Goal: Task Accomplishment & Management: Use online tool/utility

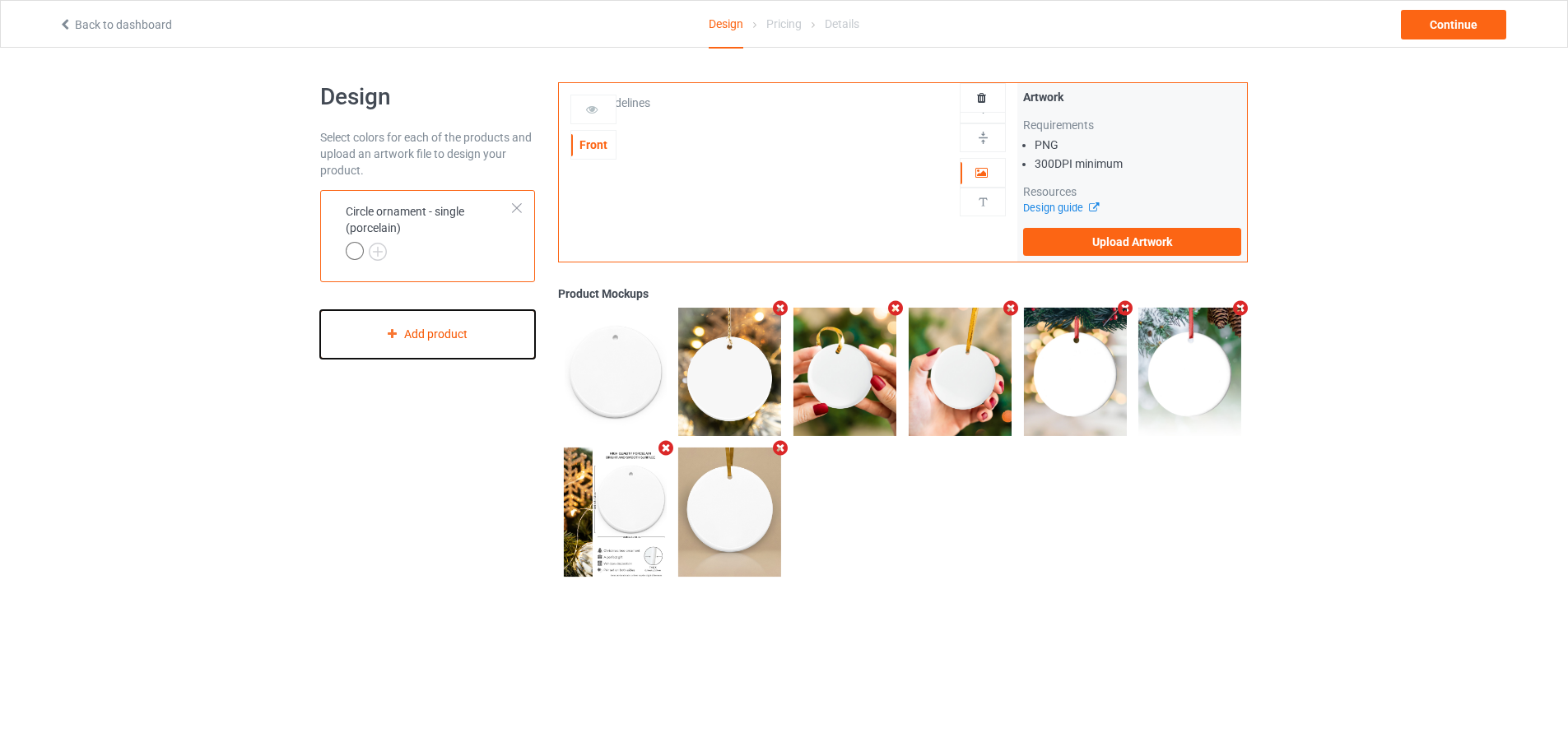
click at [389, 342] on div "Add product" at bounding box center [427, 334] width 214 height 48
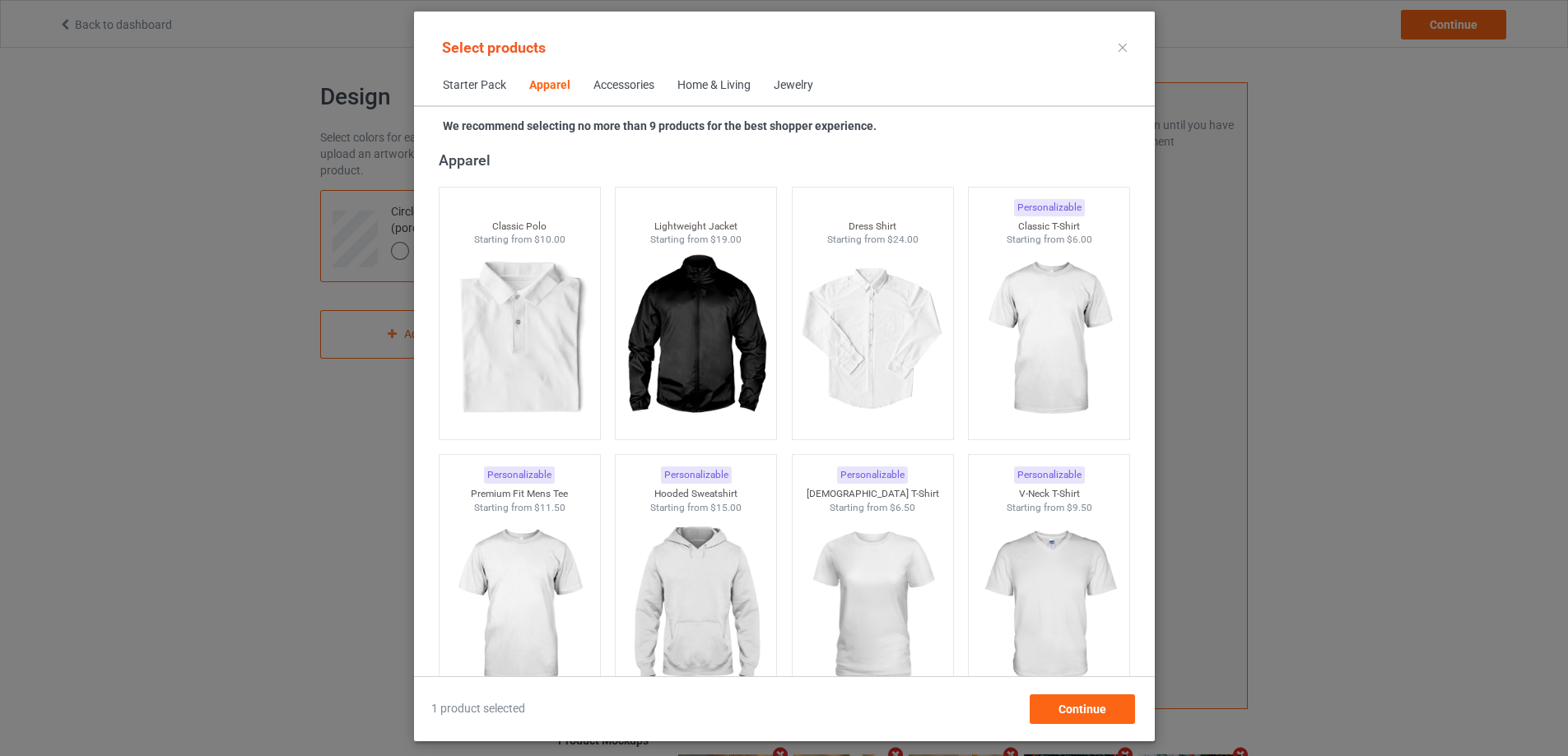
click at [681, 83] on div "Home & Living" at bounding box center [714, 85] width 73 height 16
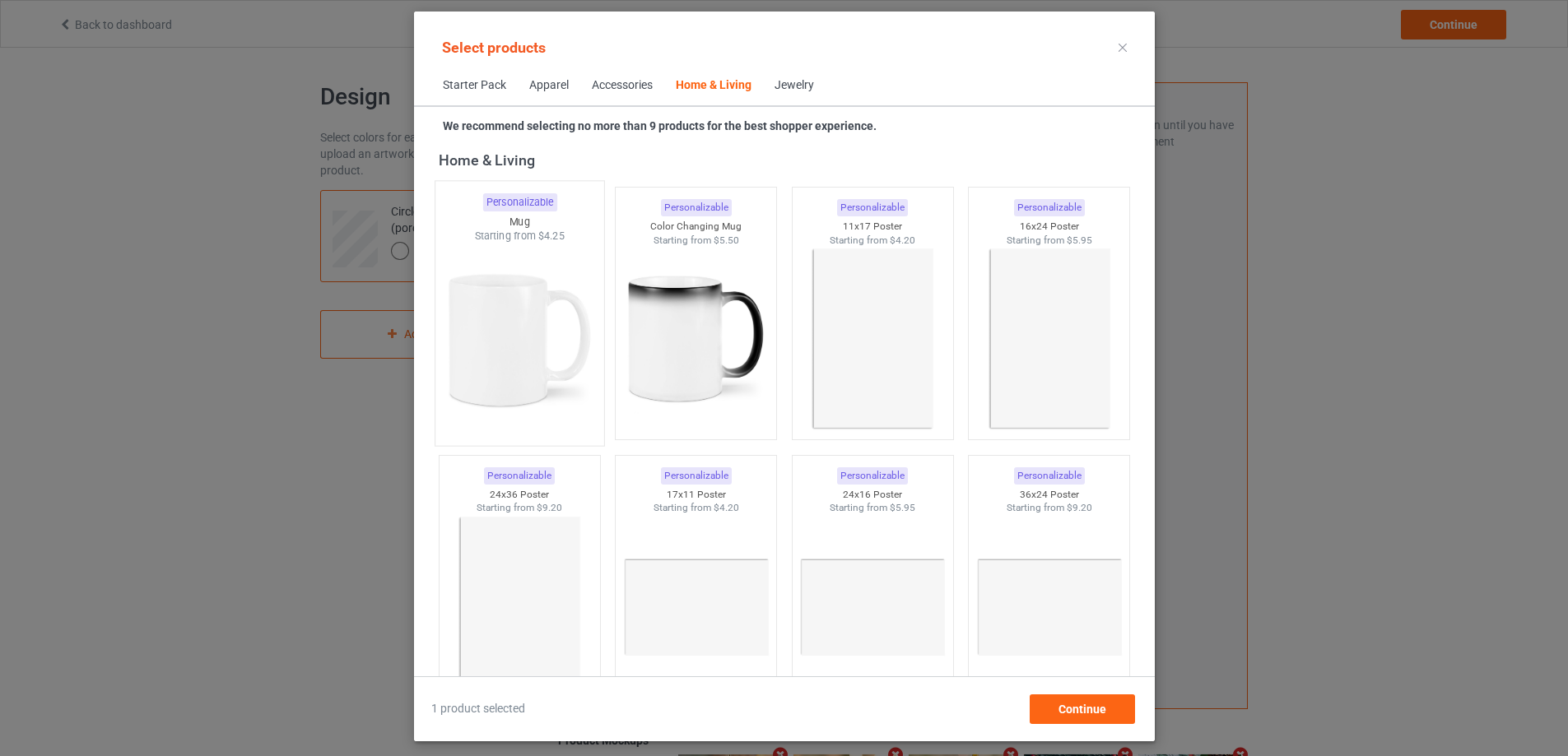
click at [538, 309] on img at bounding box center [519, 339] width 155 height 193
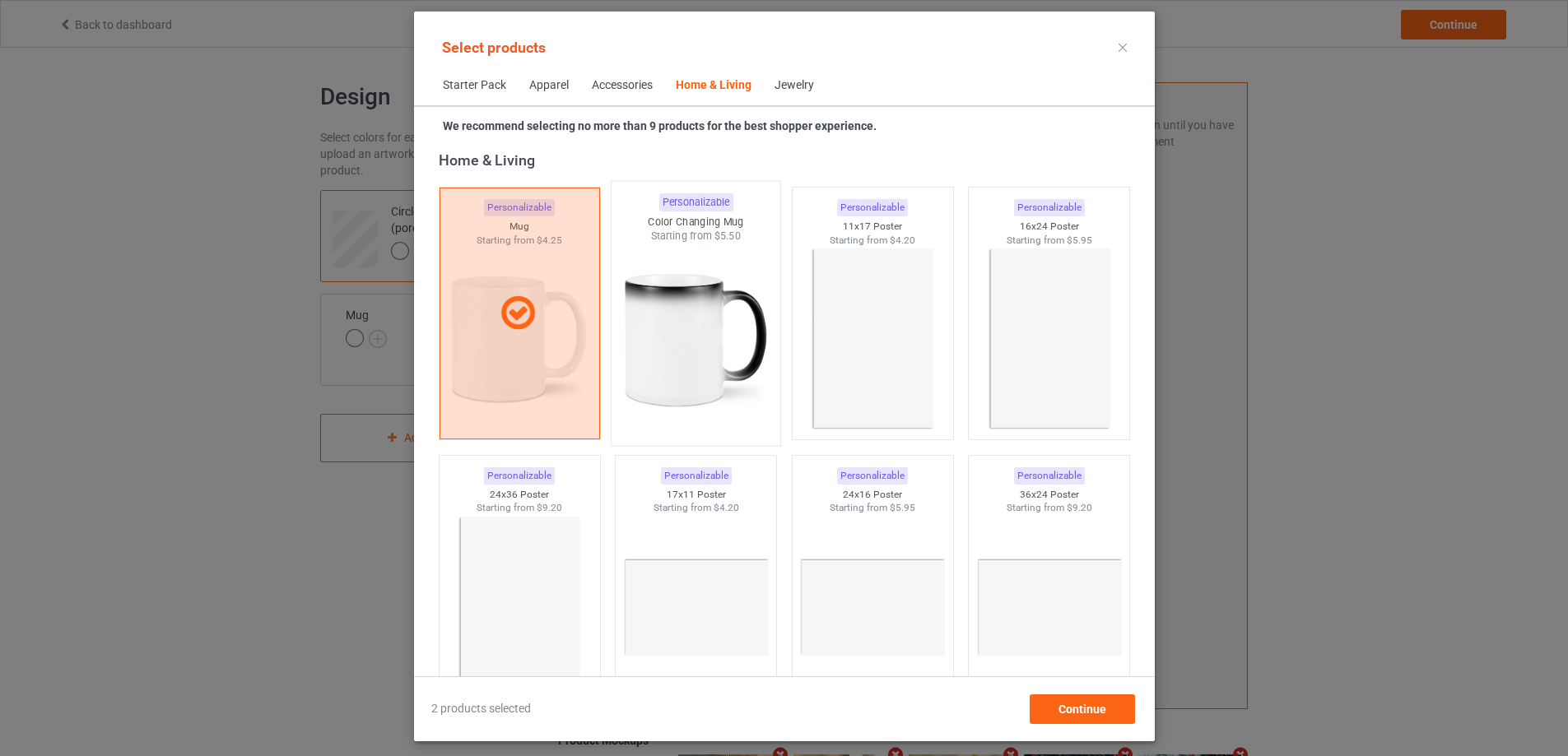
click at [677, 310] on div at bounding box center [696, 339] width 168 height 193
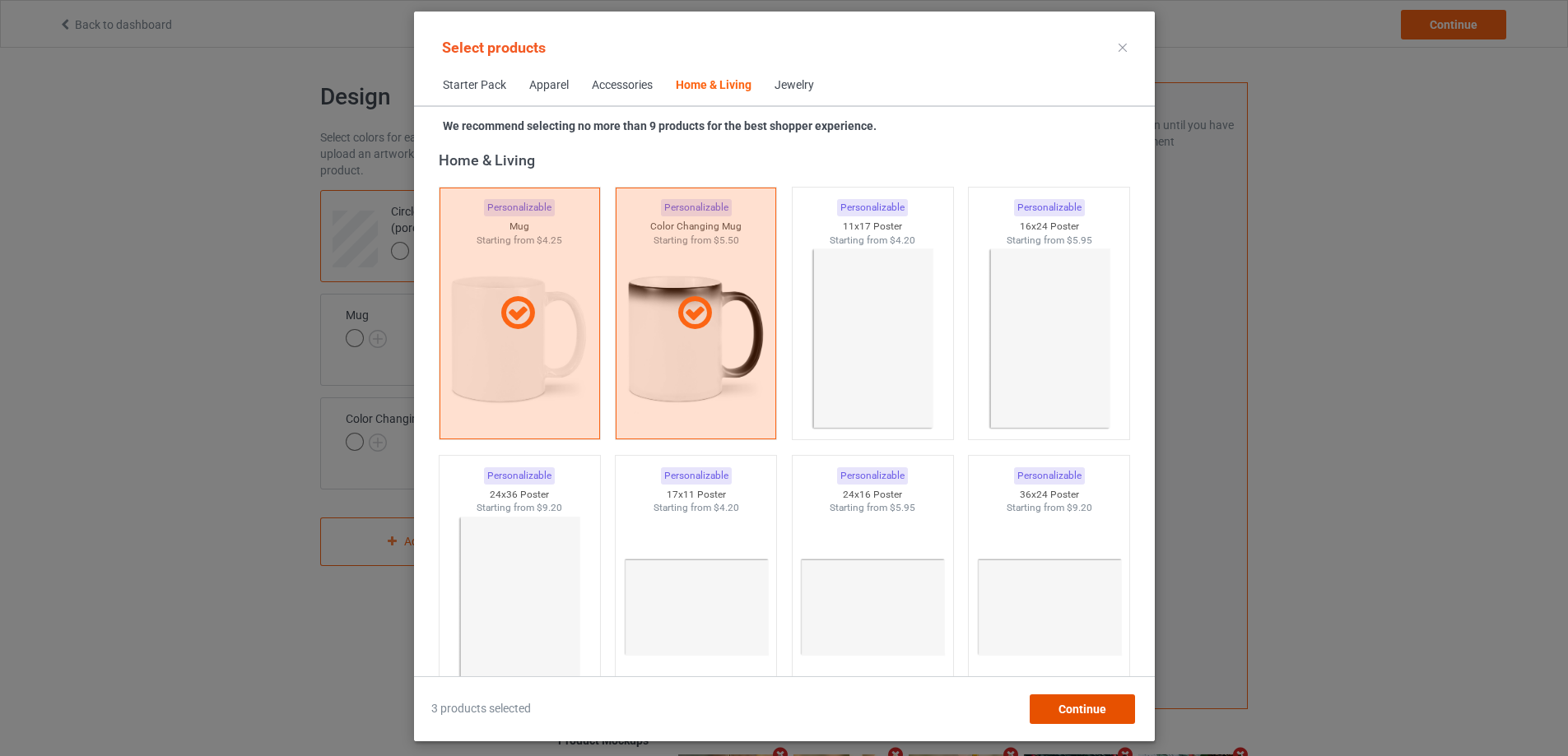
click at [1105, 708] on span "Continue" at bounding box center [1081, 708] width 48 height 13
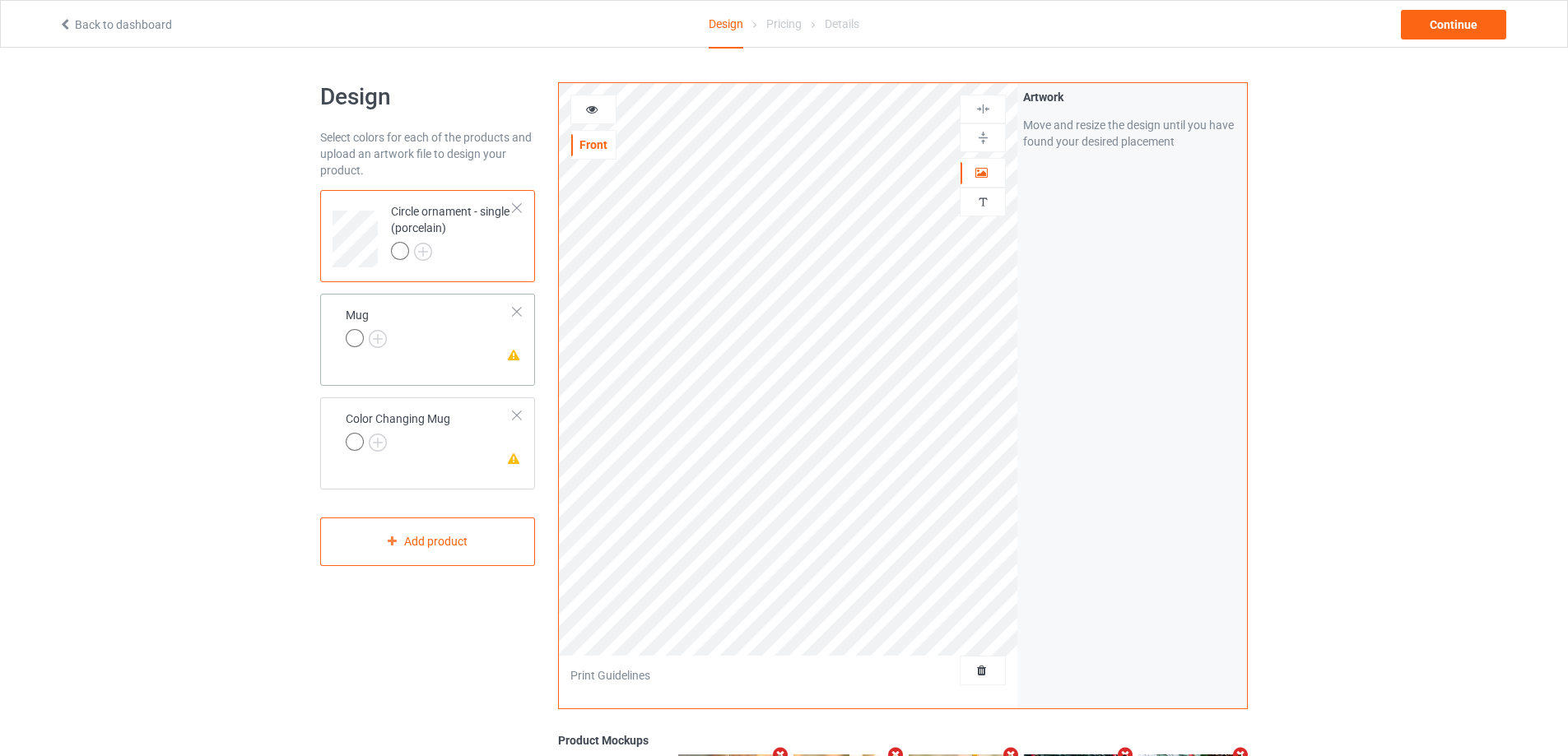
click at [451, 334] on td "Please check the personalized design Mug" at bounding box center [430, 328] width 186 height 57
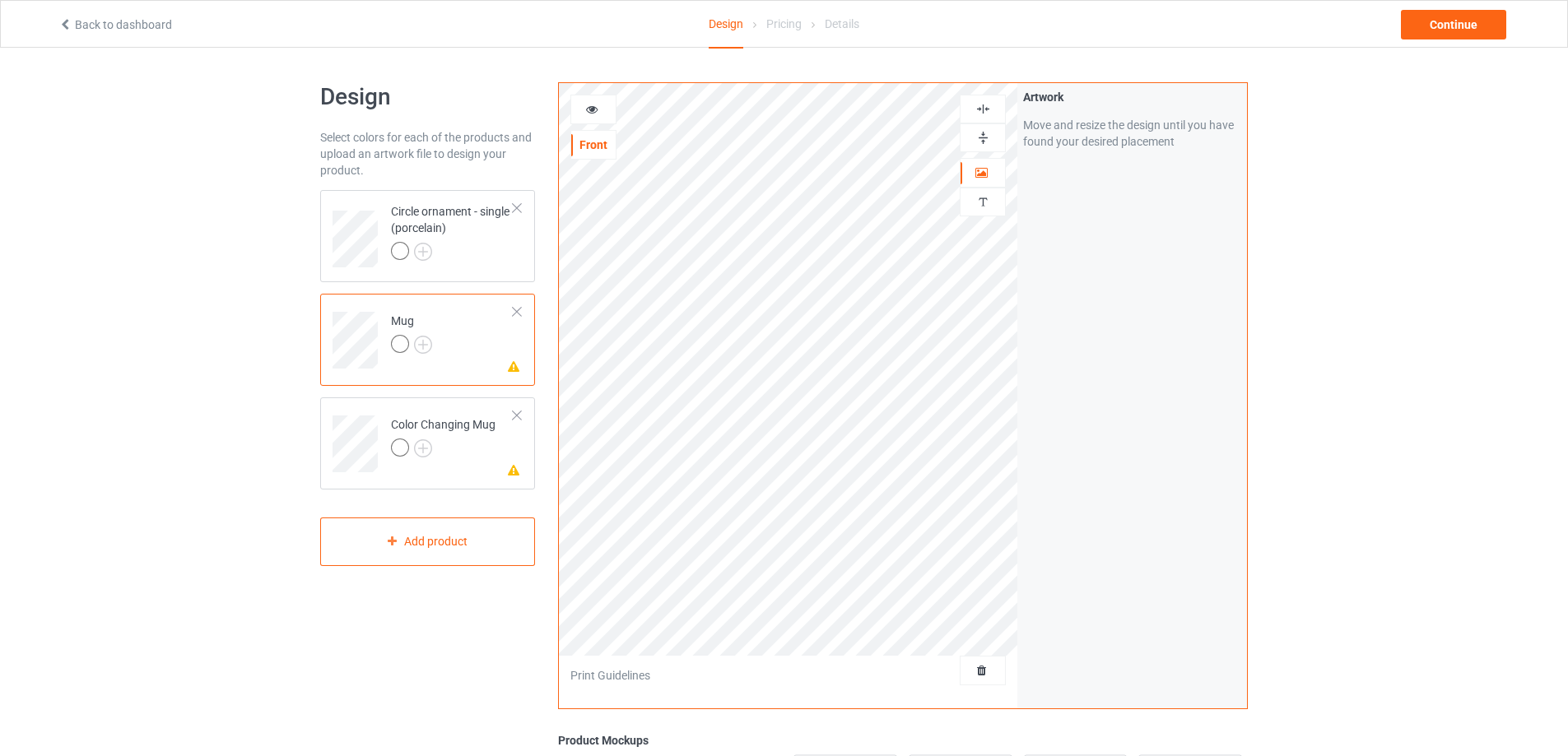
click at [594, 112] on icon at bounding box center [592, 107] width 14 height 12
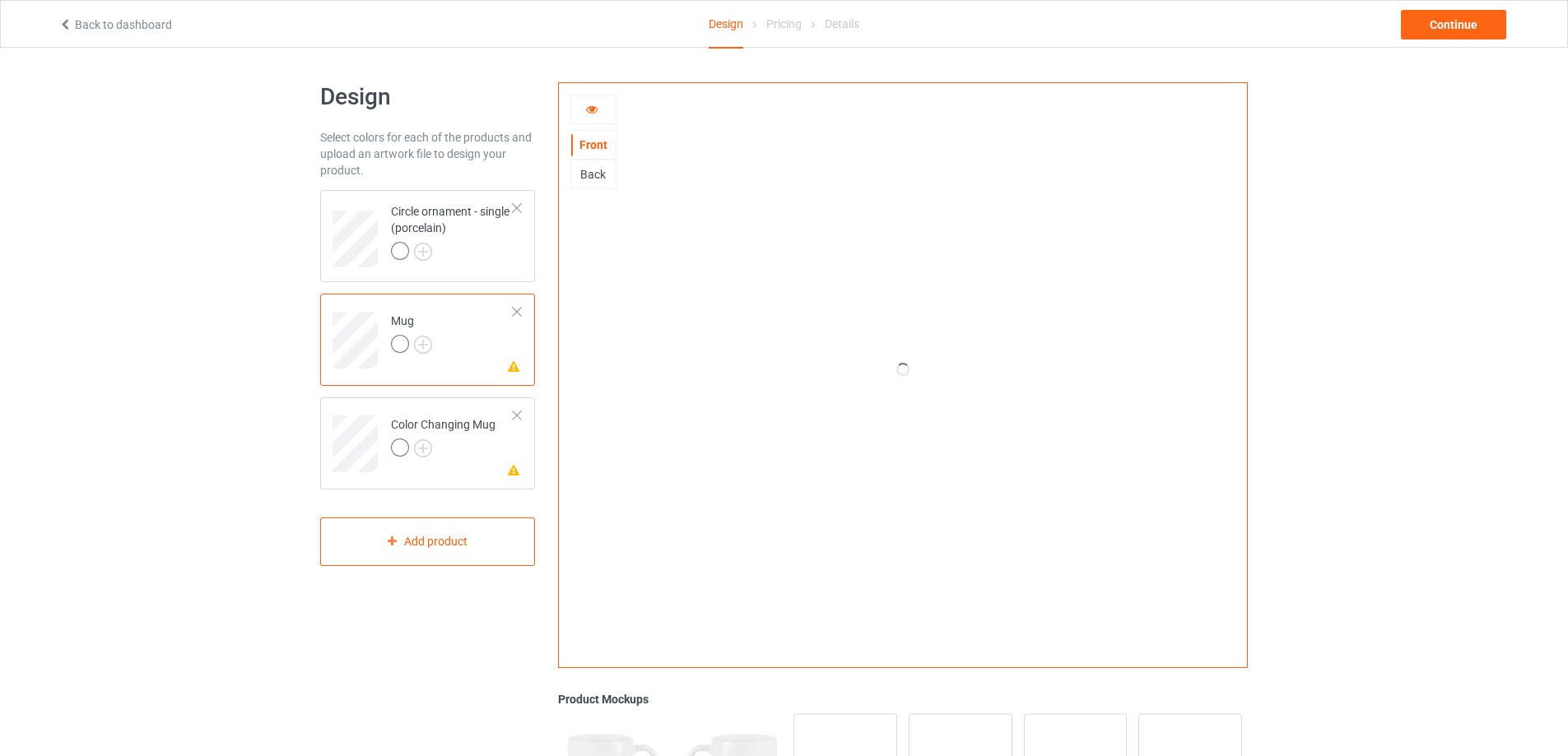
click at [594, 112] on icon at bounding box center [592, 107] width 14 height 12
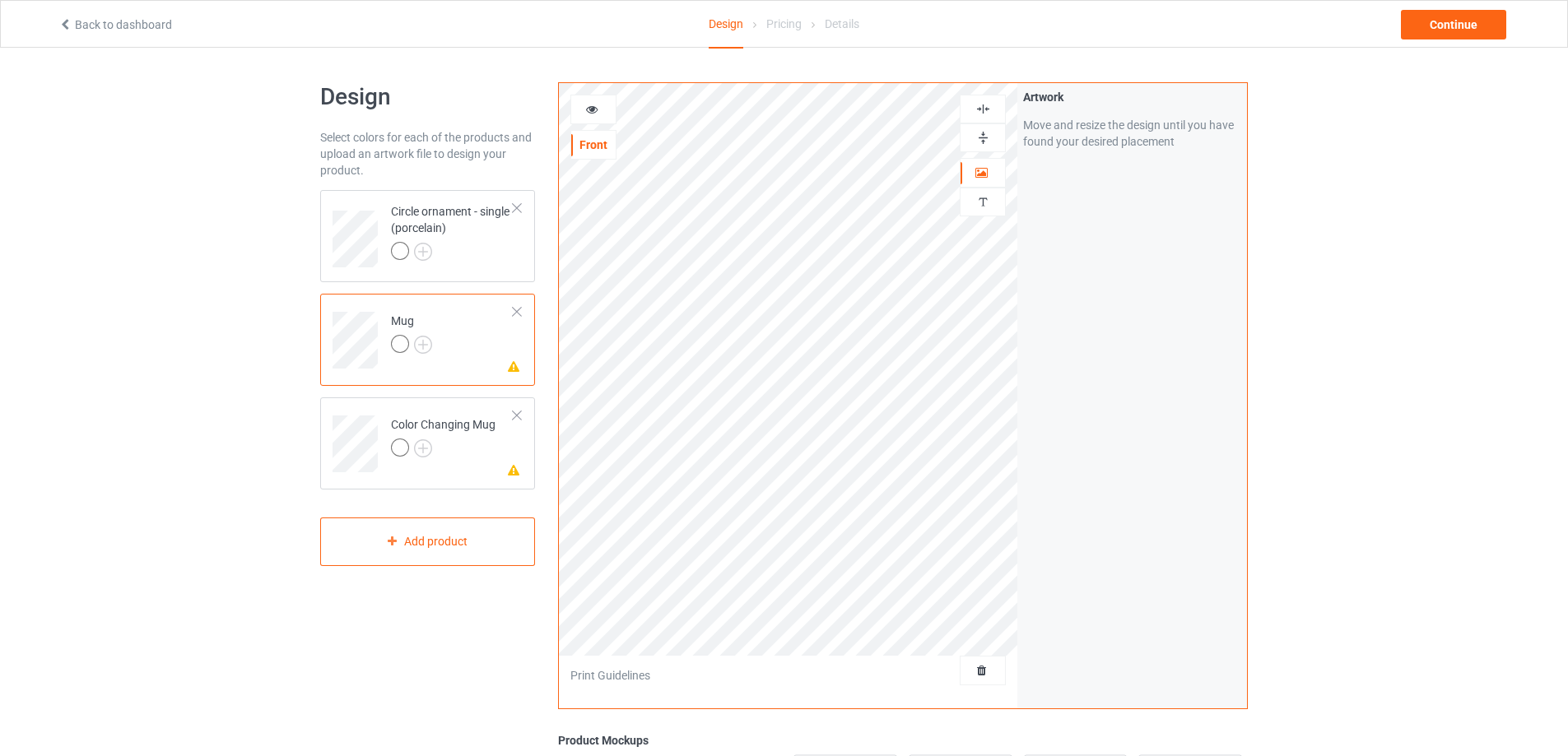
click at [979, 137] on img at bounding box center [983, 138] width 15 height 15
click at [991, 202] on div at bounding box center [983, 202] width 44 height 15
click at [1148, 122] on div "Add text" at bounding box center [1132, 126] width 218 height 30
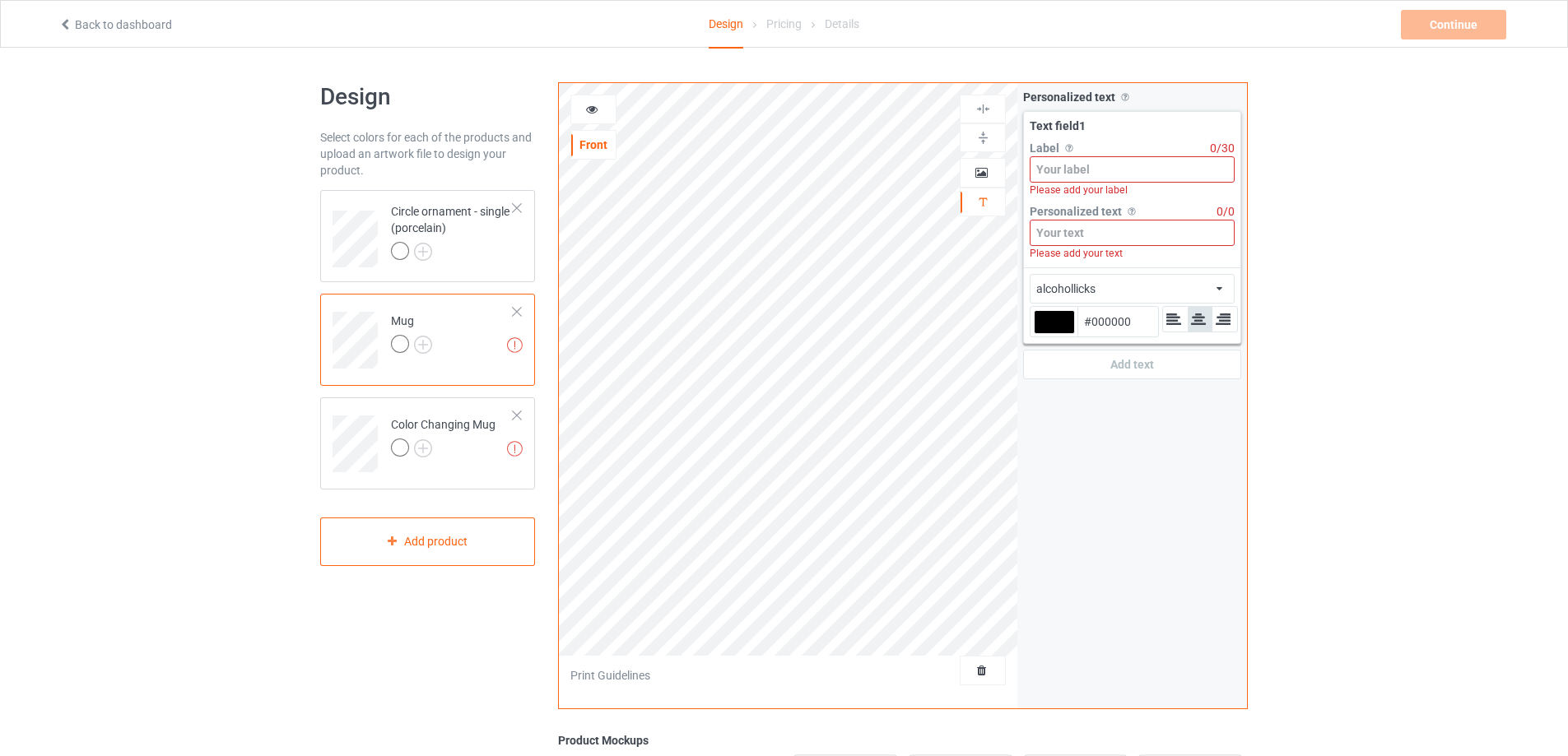
click at [1112, 170] on input at bounding box center [1132, 169] width 205 height 26
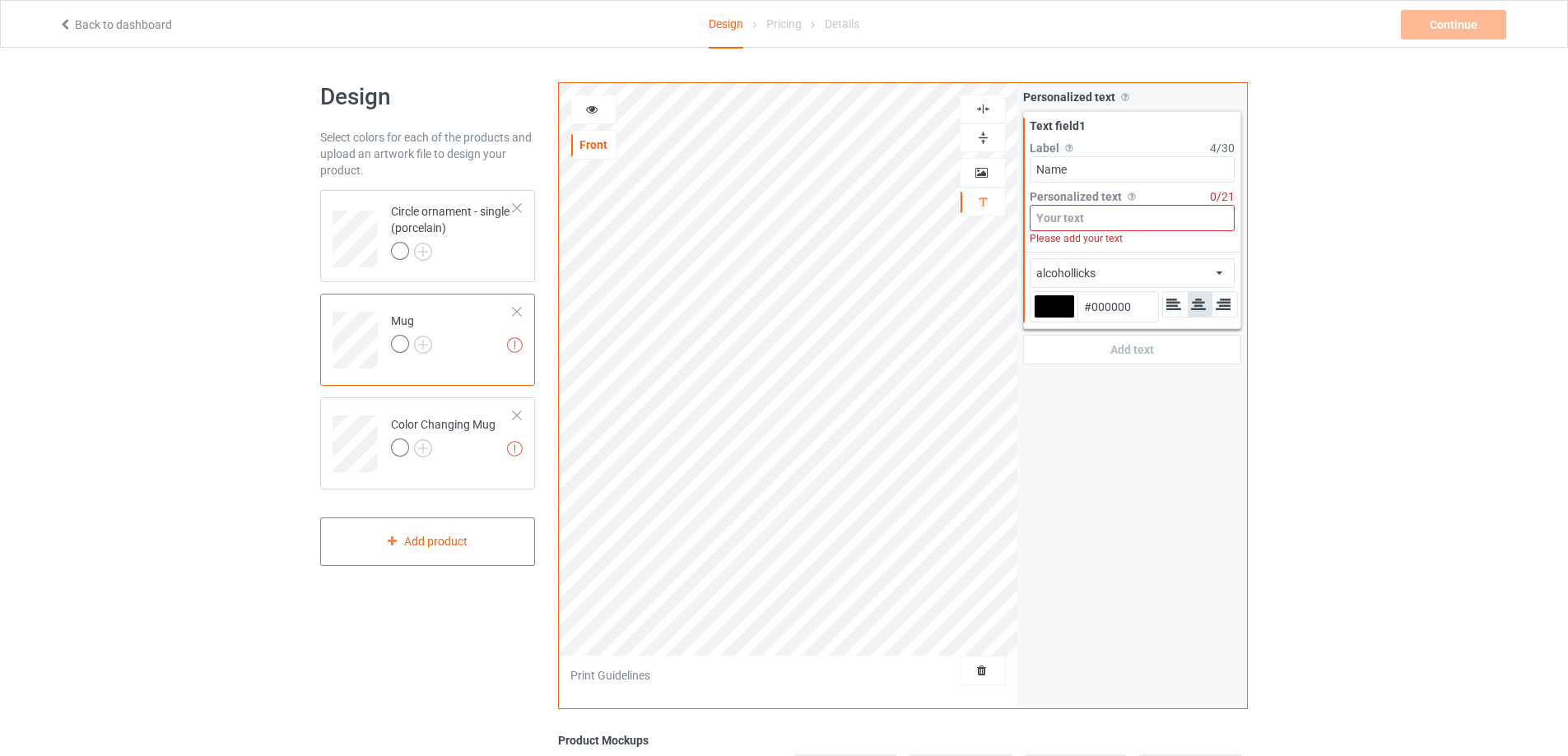
type input "Name"
click at [1098, 217] on input at bounding box center [1132, 218] width 205 height 26
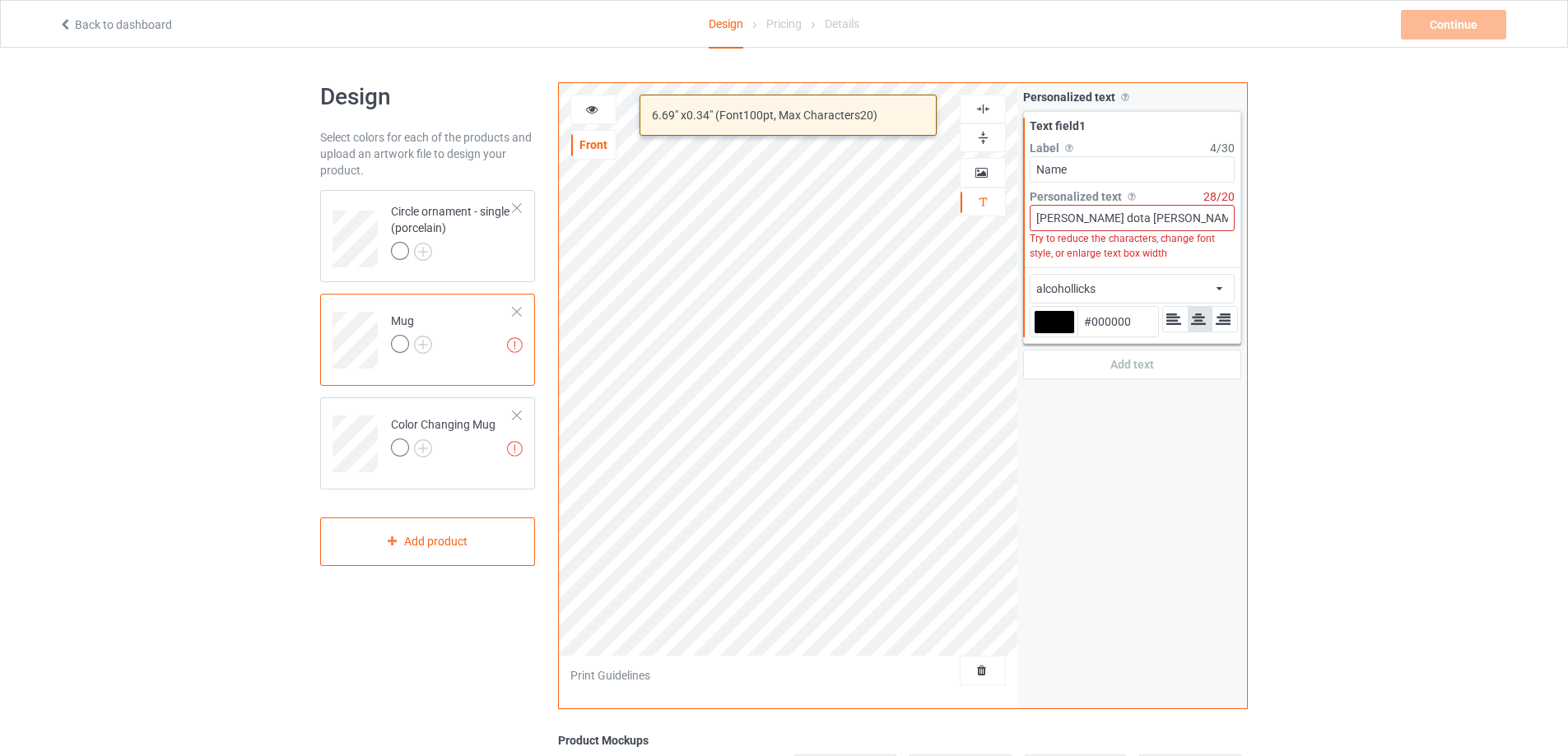
type input "[PERSON_NAME] dota [PERSON_NAME]"
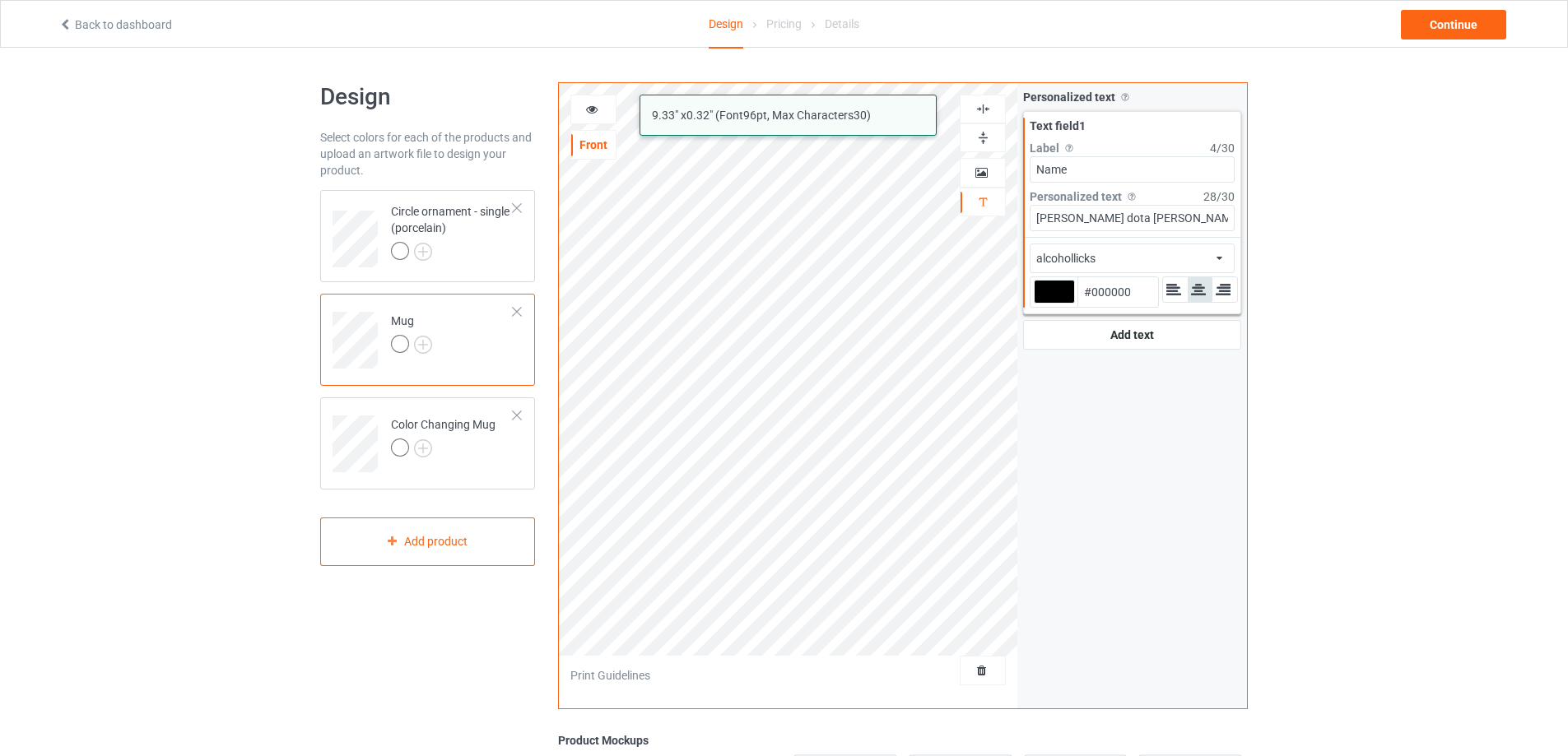
click at [1026, 364] on div "artbrush alcohollicks 9.33 " x 0.32 " (Font 96 pt, Max Characters 30 ) Front Ar…" at bounding box center [903, 395] width 690 height 627
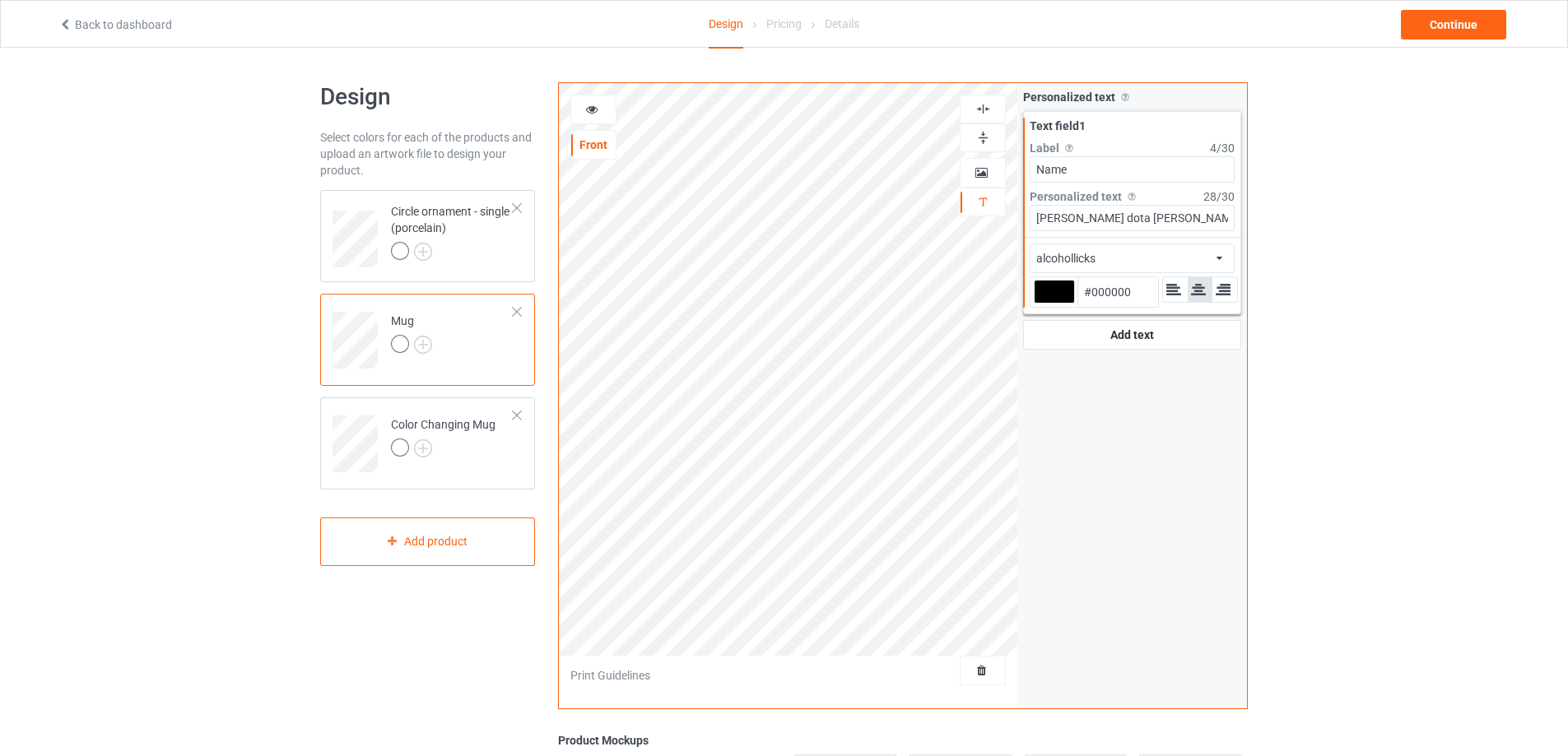
click at [1229, 260] on div "alcohollicks african airstream aladdin alcohollicks [PERSON_NAME] almontesnow a…" at bounding box center [1132, 258] width 205 height 30
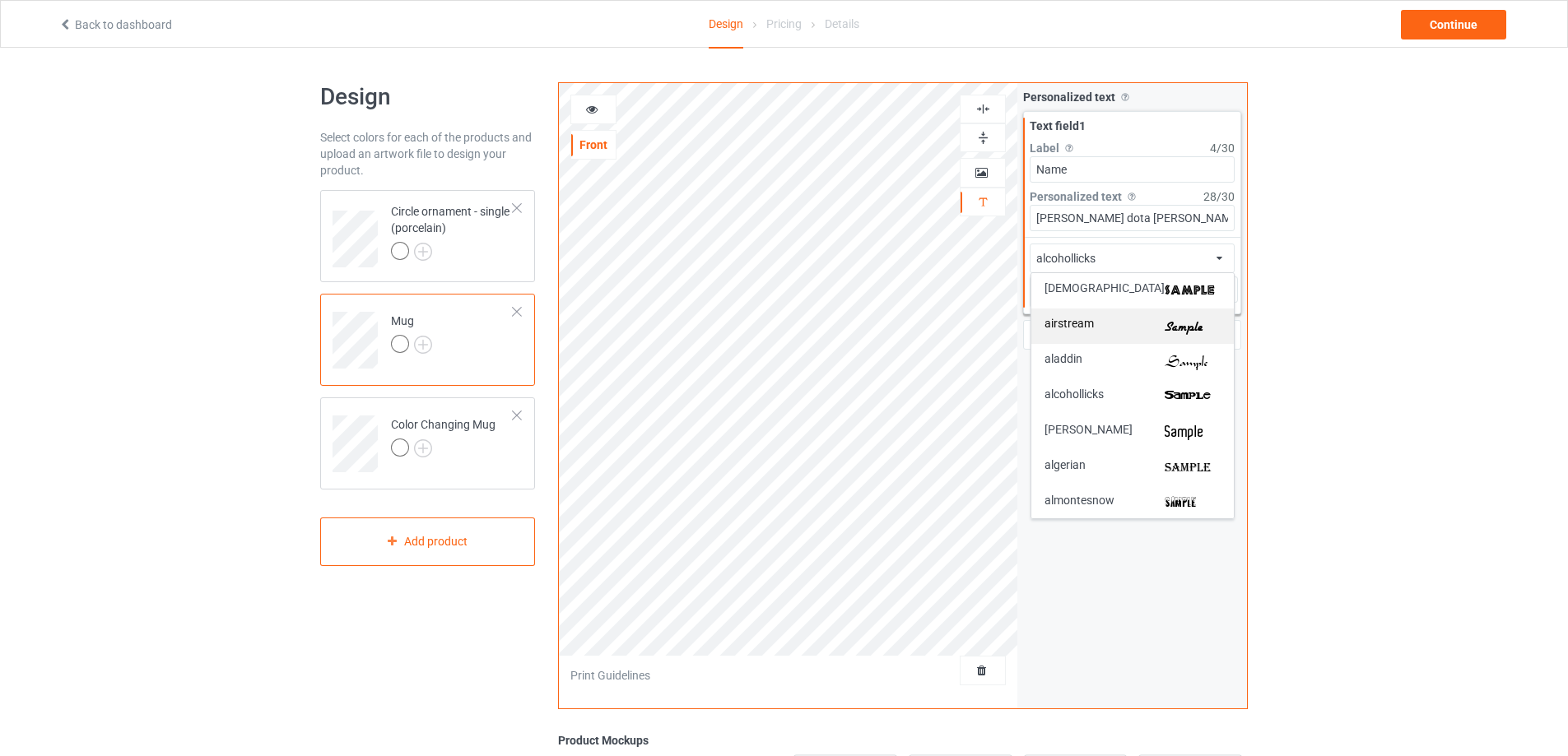
click at [1204, 321] on img at bounding box center [1193, 326] width 56 height 17
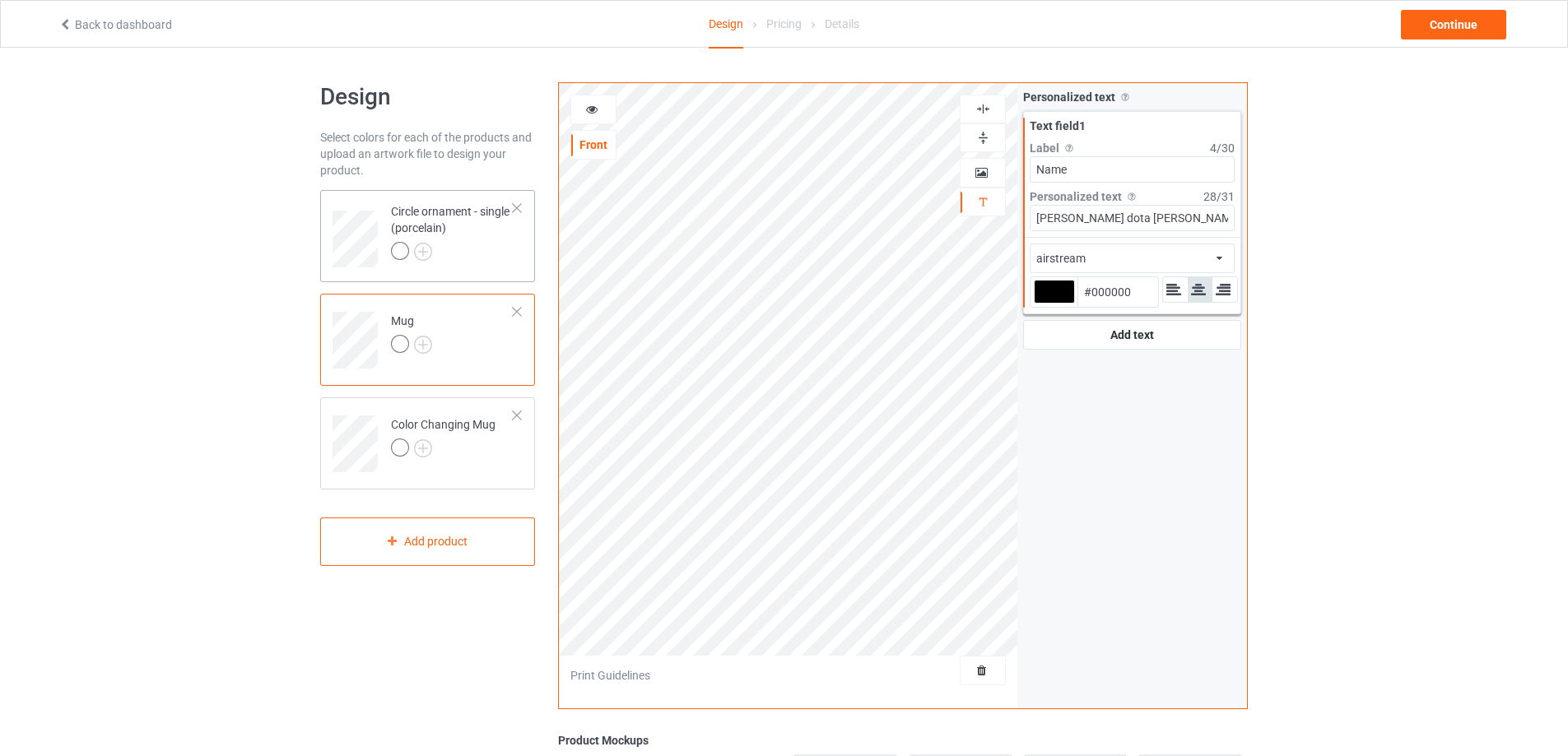
click at [487, 264] on td "Circle ornament - single (porcelain)" at bounding box center [452, 233] width 140 height 73
click at [481, 337] on td "Mug" at bounding box center [452, 334] width 140 height 68
click at [1063, 293] on div at bounding box center [1054, 292] width 41 height 24
click at [1063, 304] on input "#000000" at bounding box center [1054, 315] width 41 height 22
type input "#d54a42"
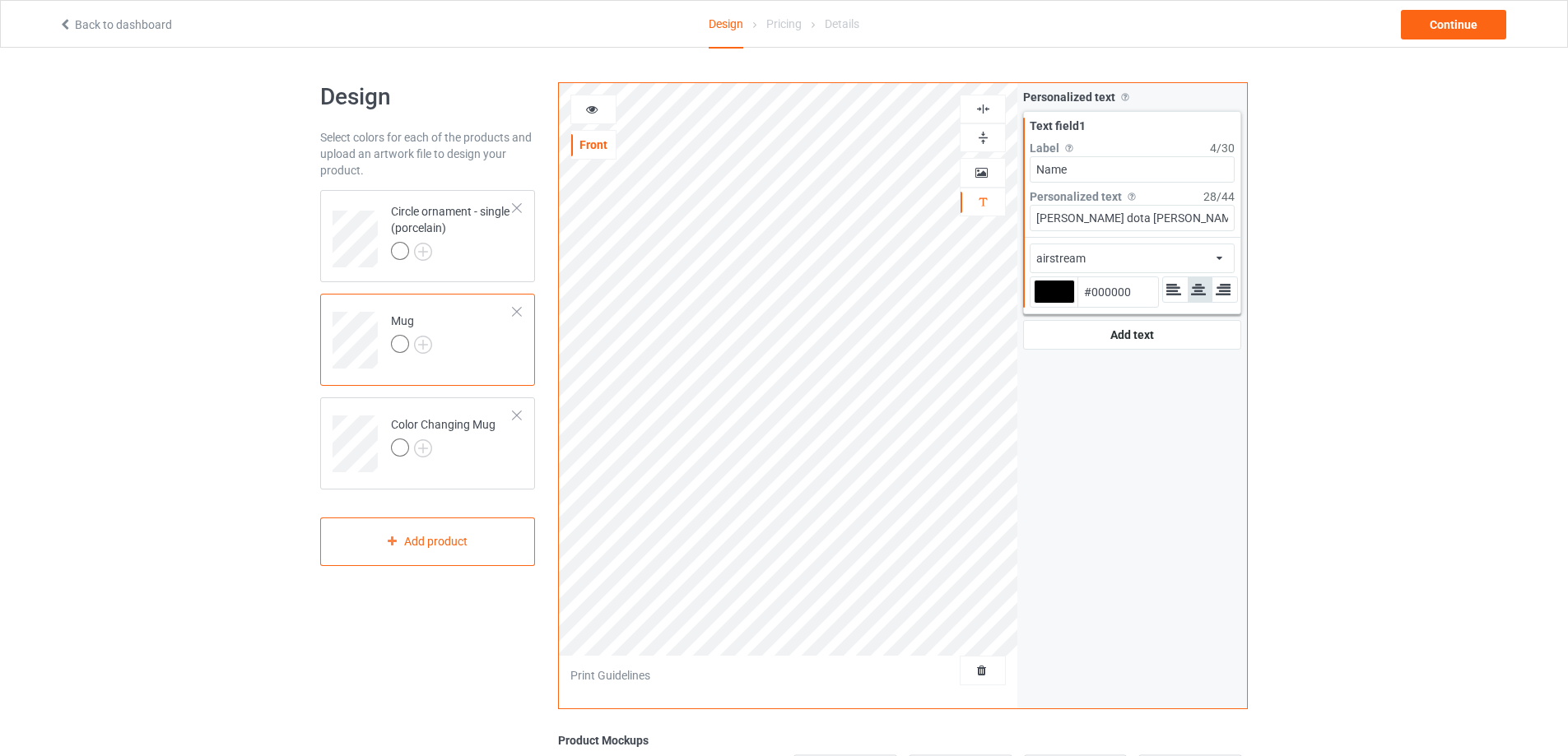
type input "#D54A42"
click at [1062, 217] on input "[PERSON_NAME] dota [PERSON_NAME]" at bounding box center [1132, 218] width 205 height 26
type input "#d54a42"
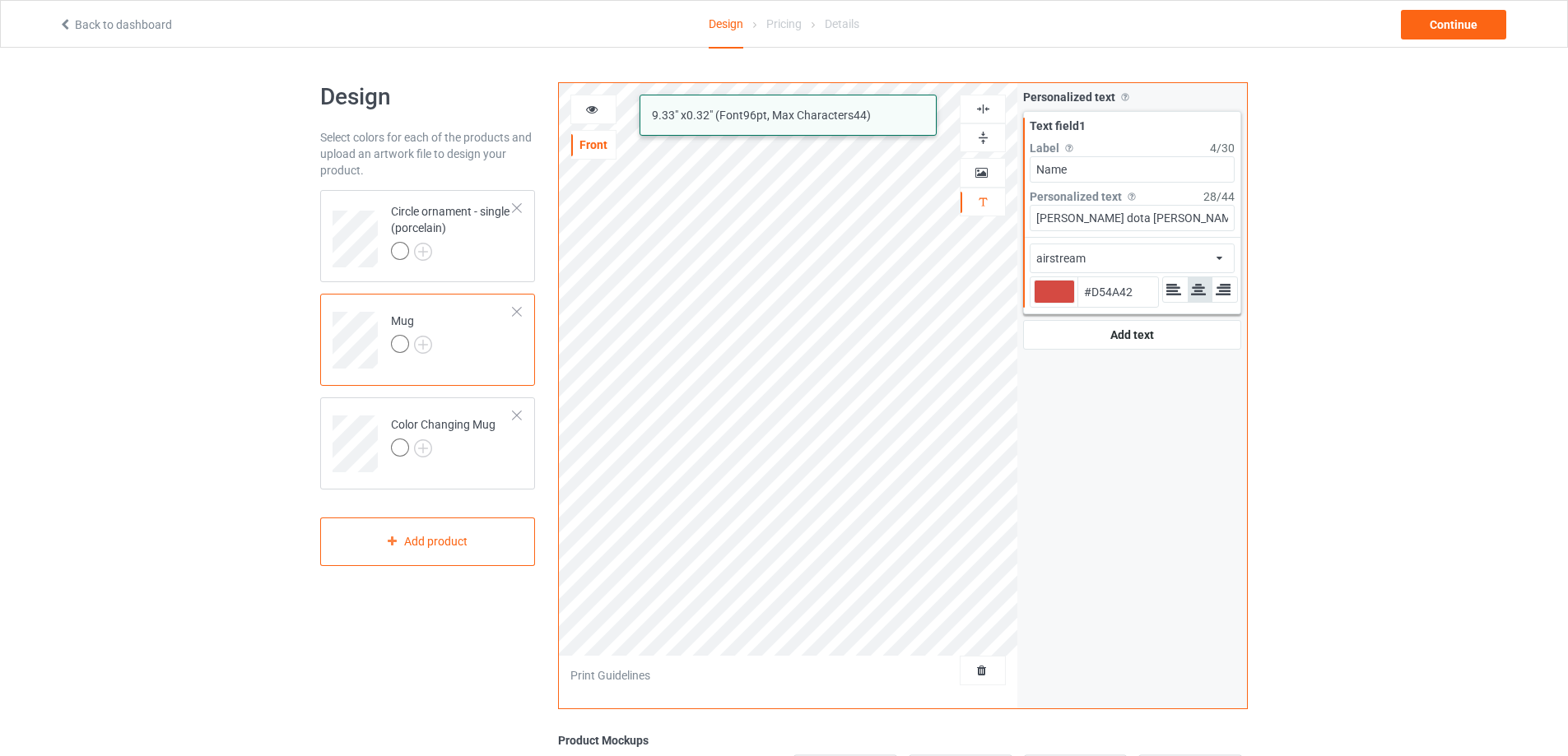
type input "[PERSON_NAME] dota [PERSON_NAME]"
type input "#d54a42"
type input "[PERSON_NAME] dota [PERSON_NAME]"
type input "#d54a42"
click at [603, 108] on div at bounding box center [593, 109] width 44 height 16
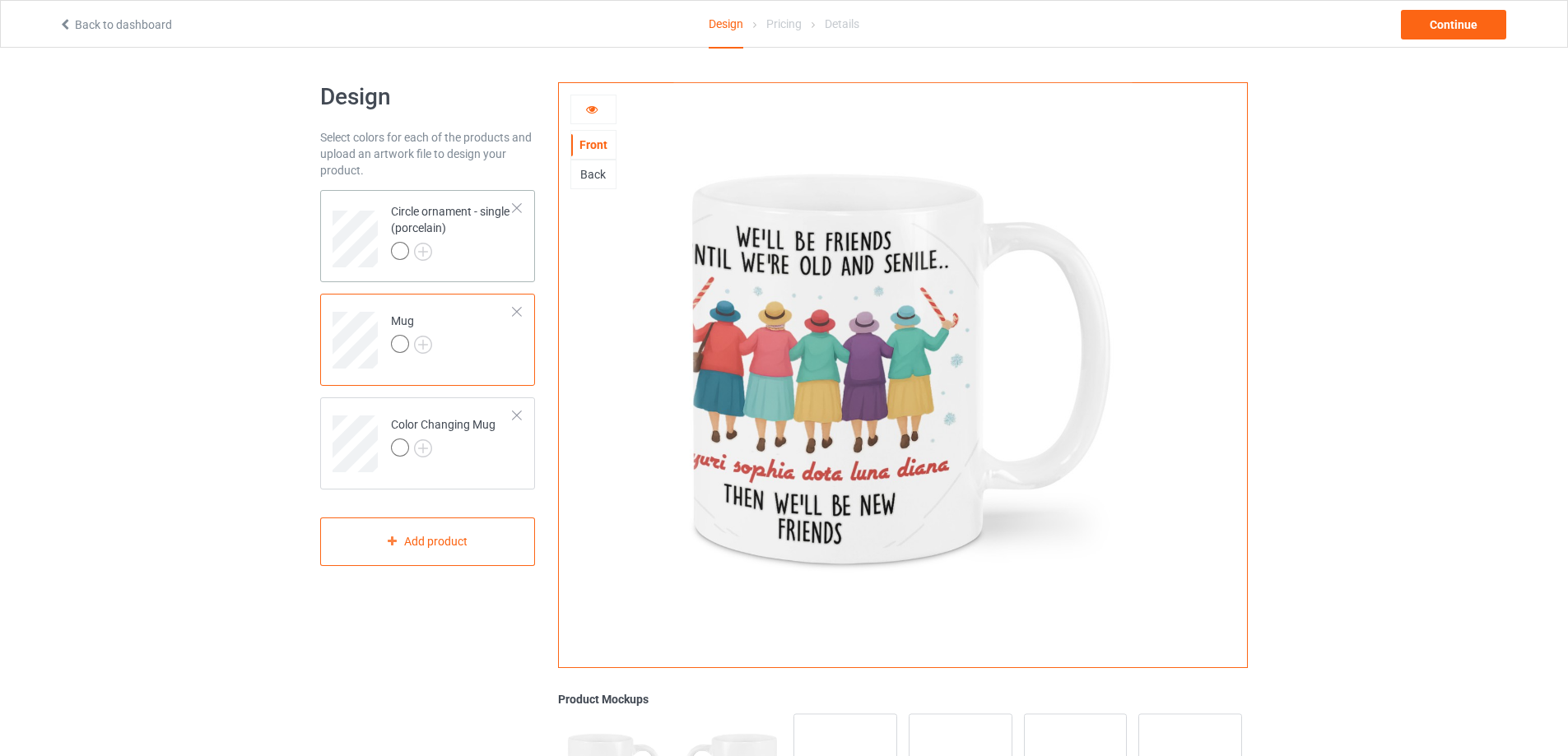
click at [488, 243] on div at bounding box center [452, 253] width 123 height 23
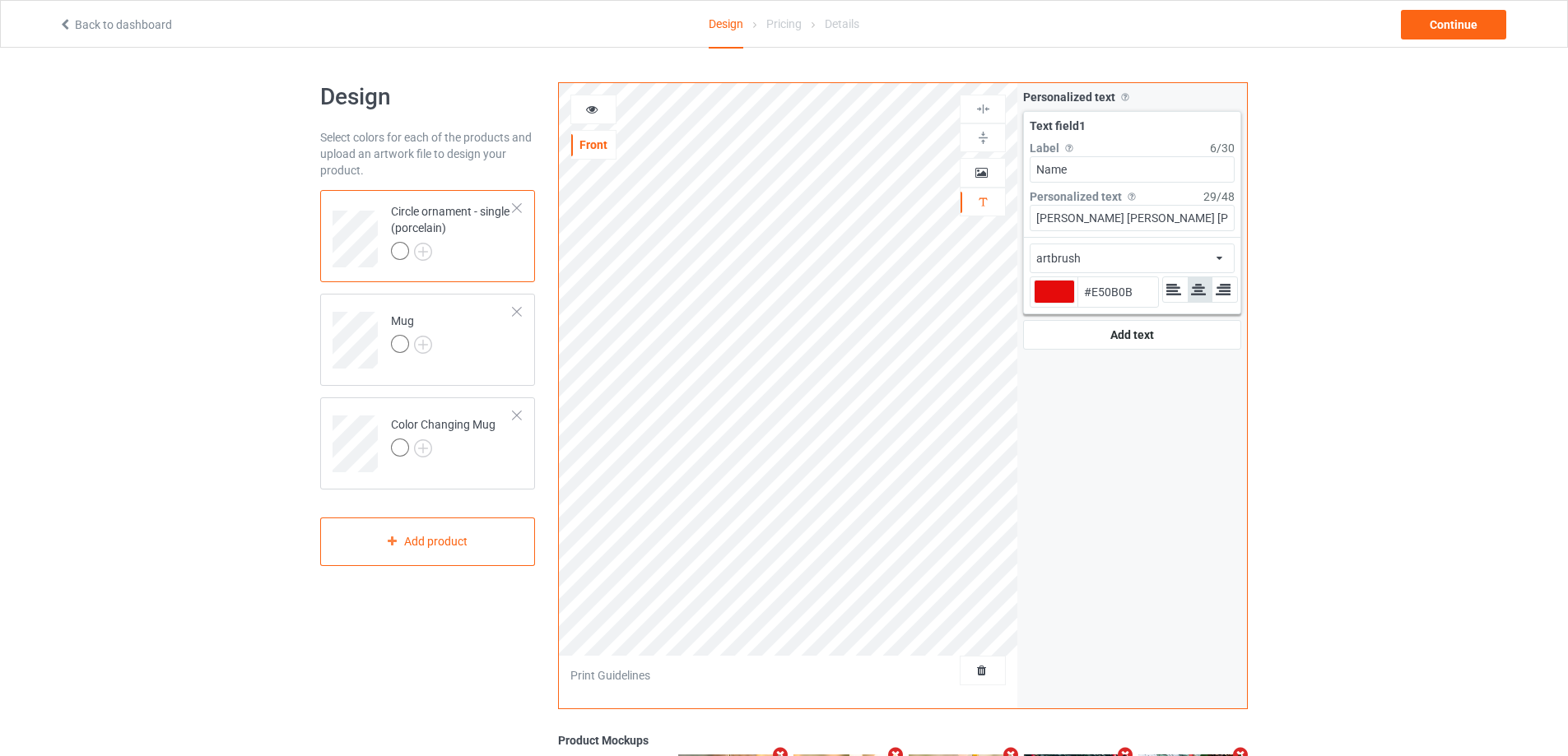
type input "#e50b0b"
click at [596, 109] on icon at bounding box center [592, 107] width 14 height 12
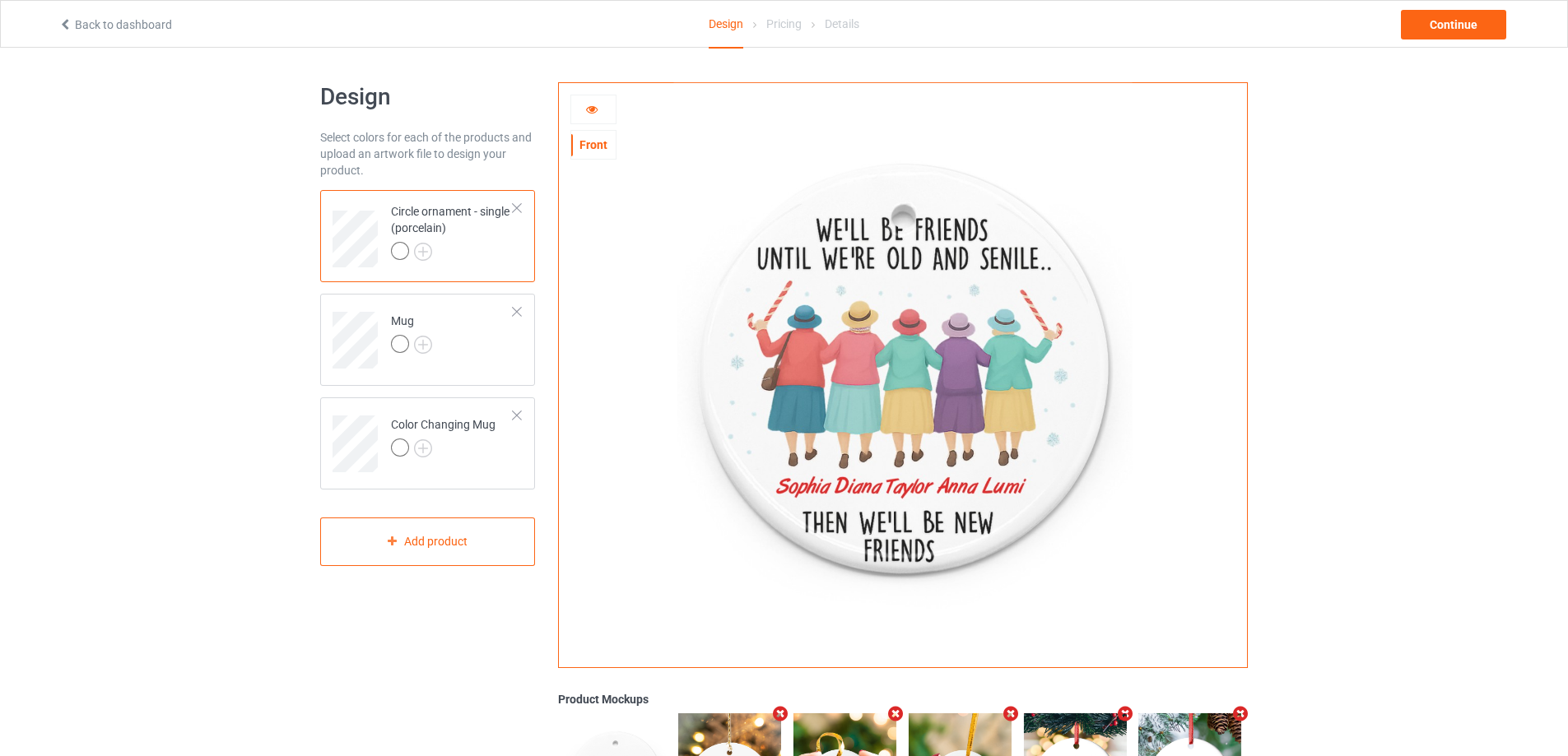
click at [596, 109] on icon at bounding box center [592, 107] width 14 height 12
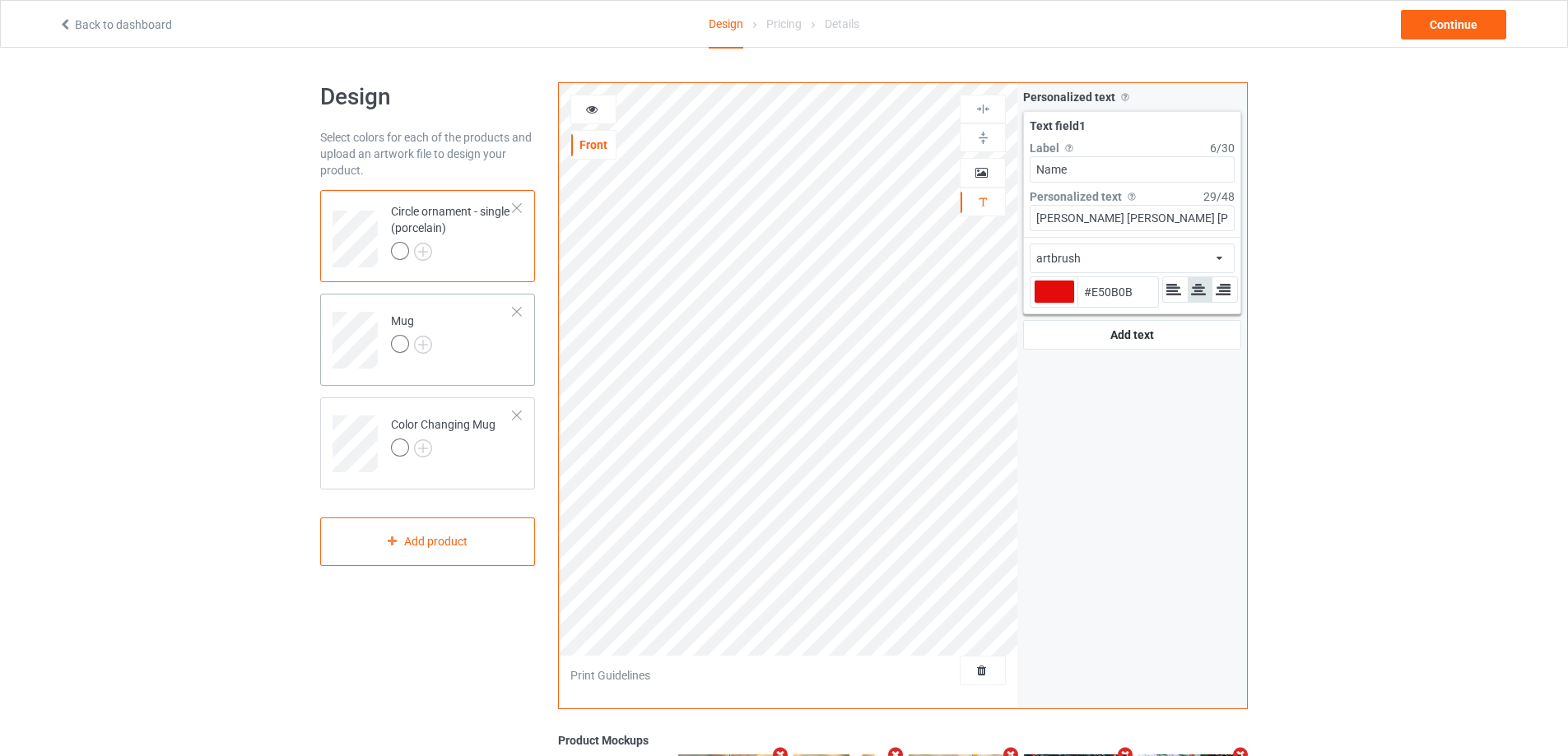
click at [510, 339] on td "Mug" at bounding box center [452, 334] width 140 height 68
click at [595, 111] on icon at bounding box center [592, 107] width 14 height 12
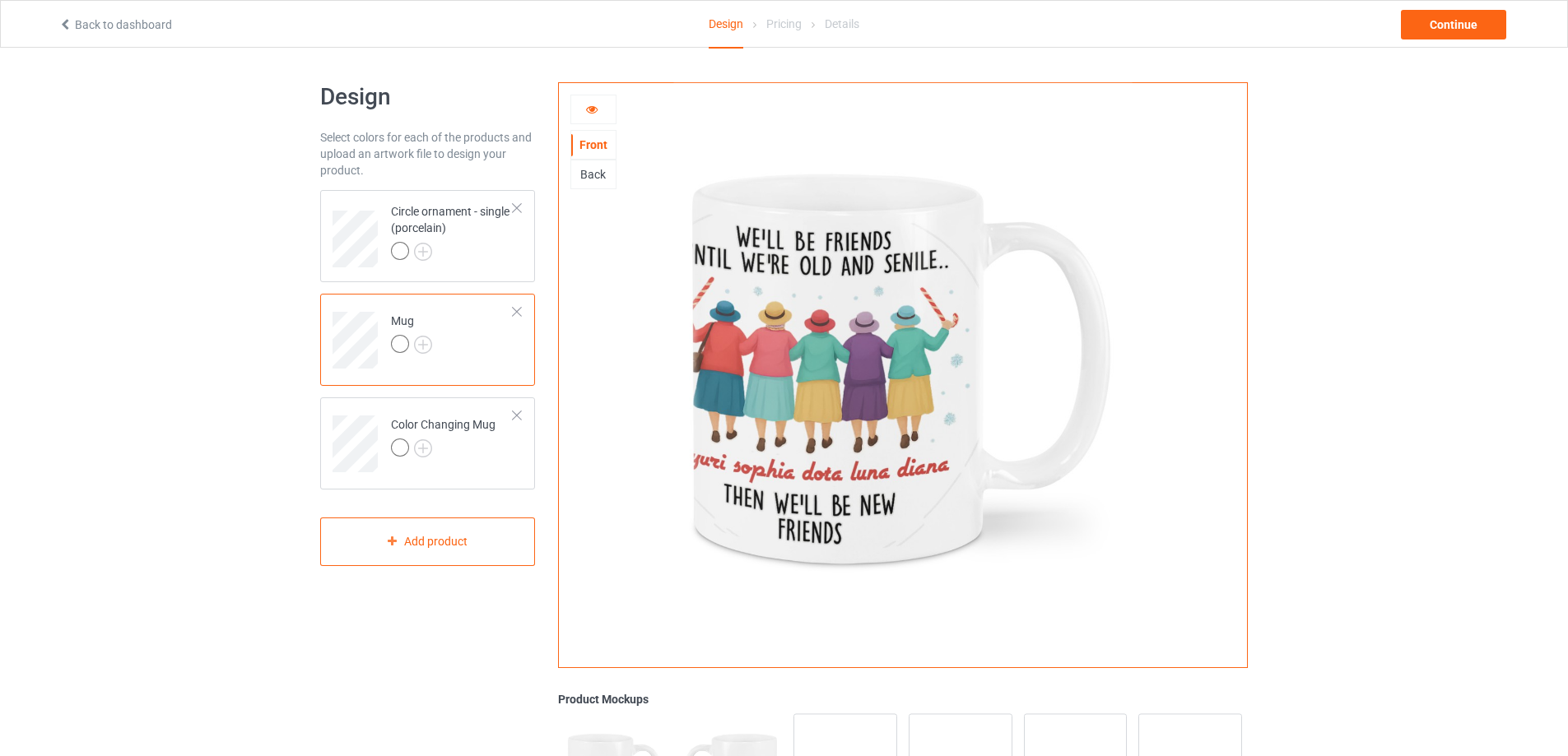
click at [595, 111] on icon at bounding box center [592, 107] width 14 height 12
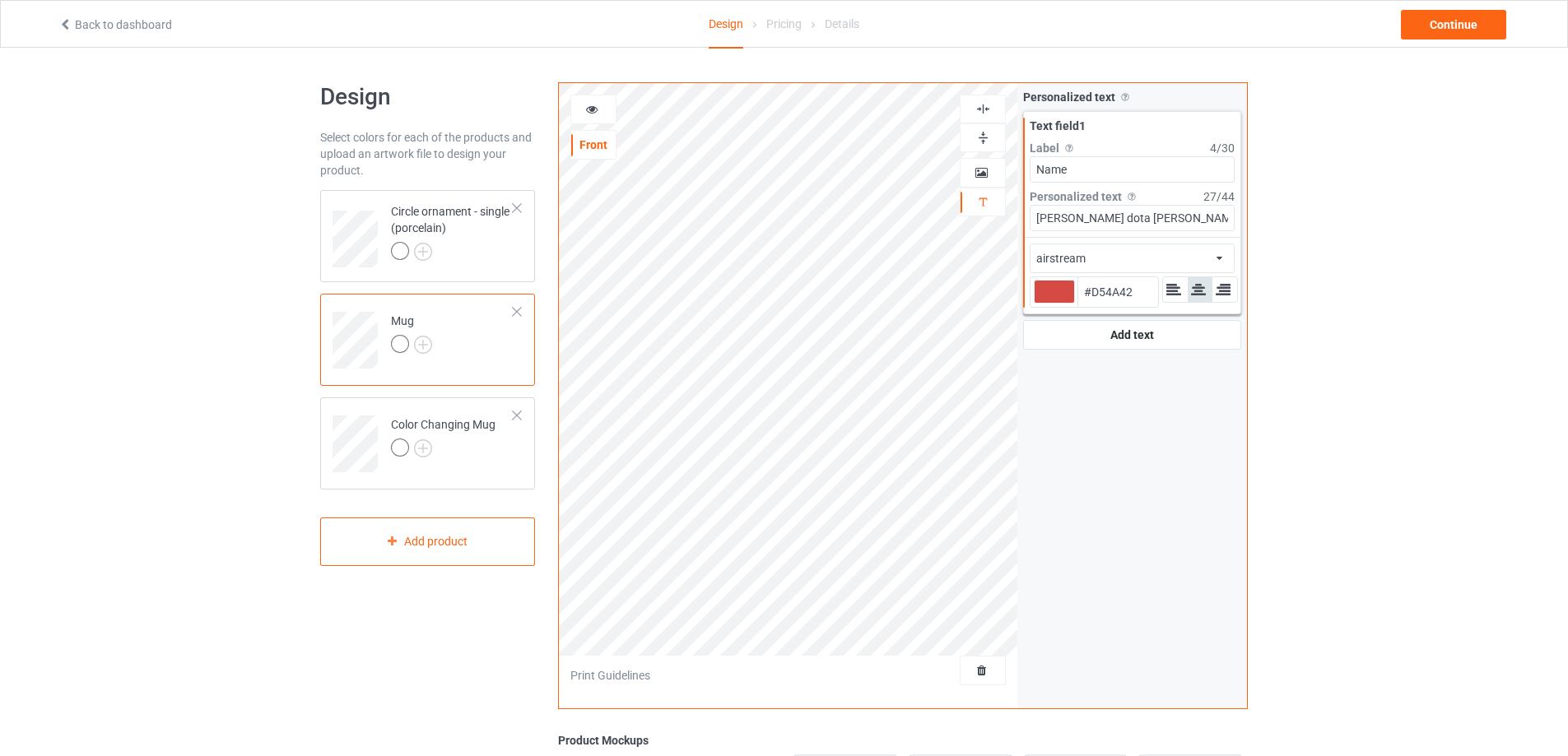
type input "#d54a42"
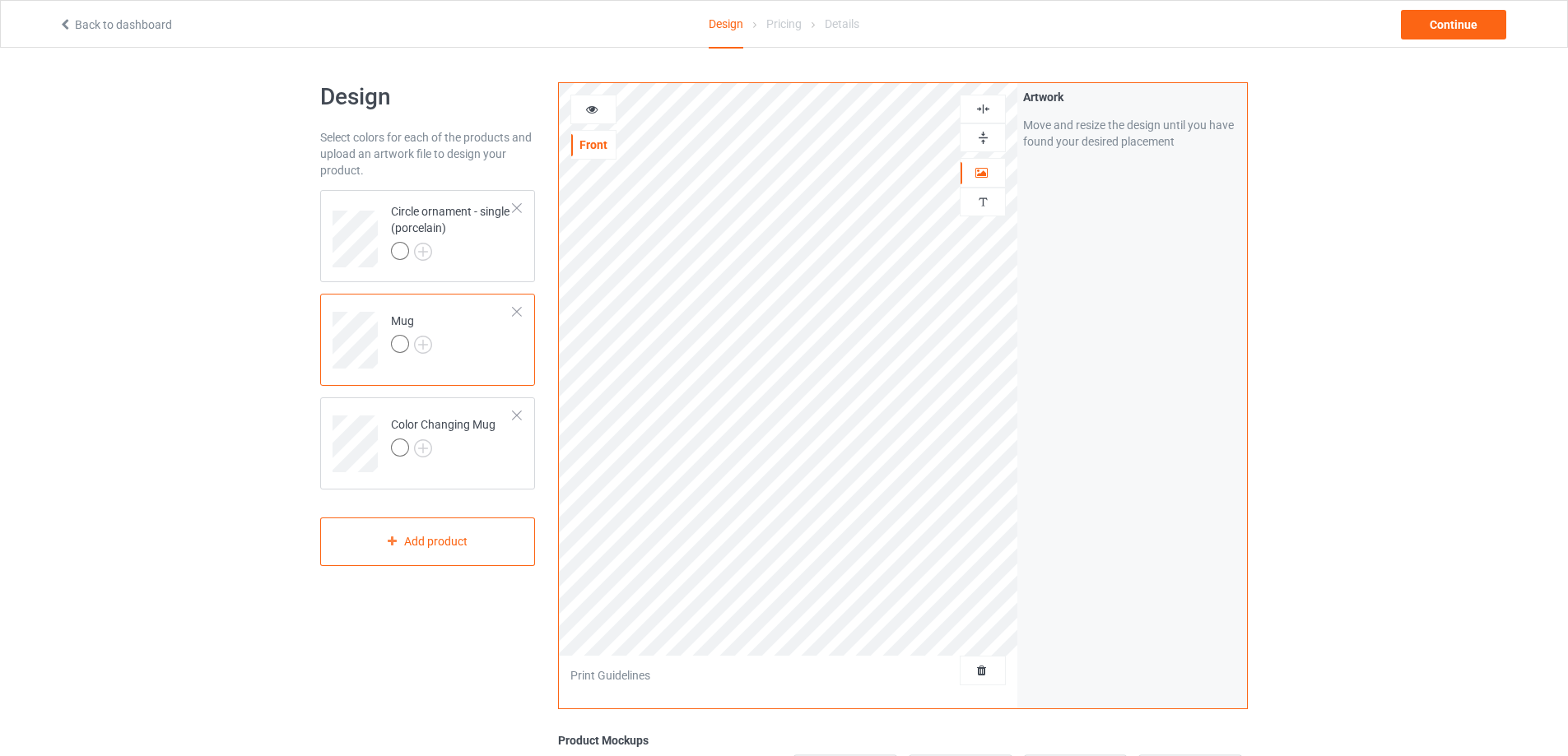
click at [590, 105] on icon at bounding box center [592, 107] width 14 height 12
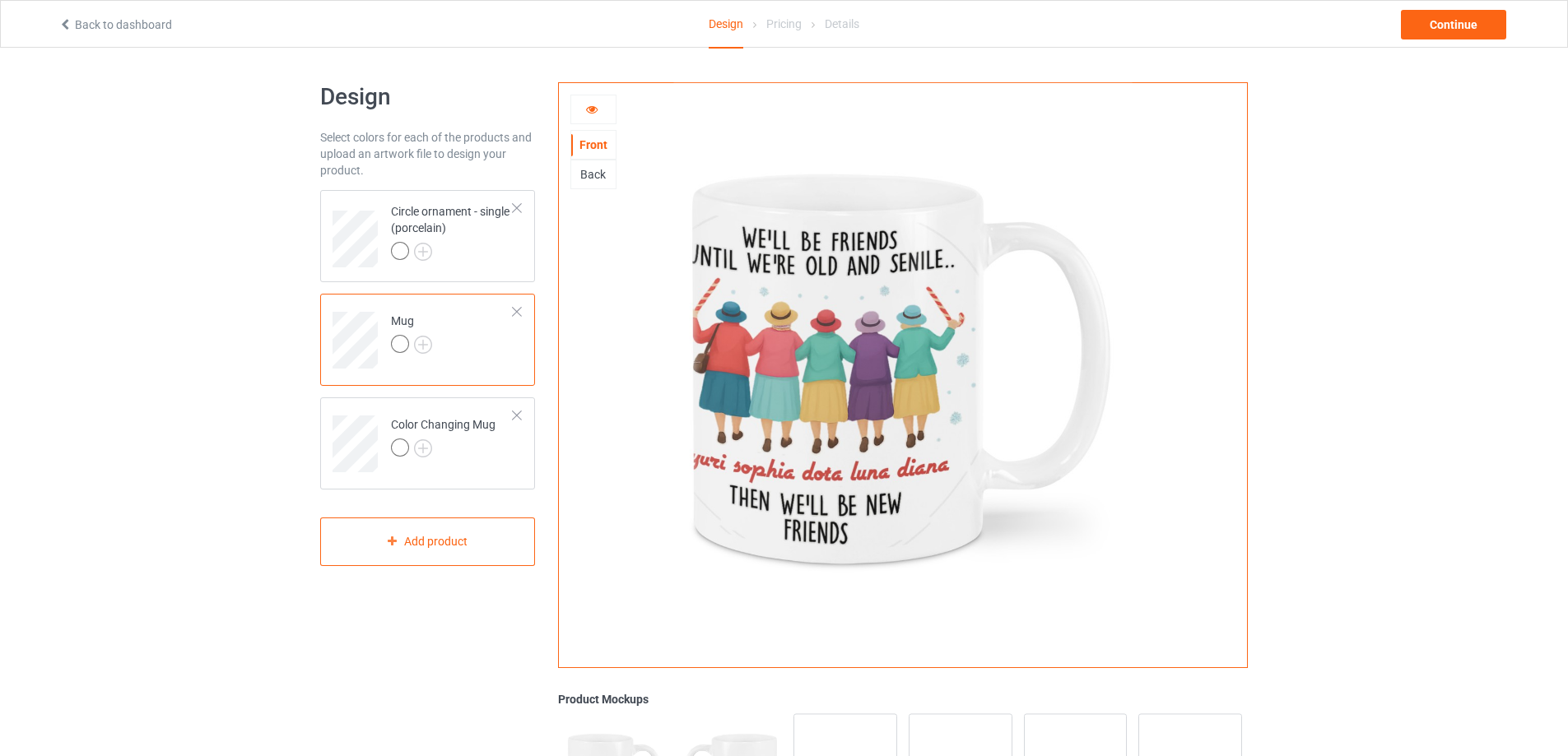
click at [597, 112] on icon at bounding box center [592, 107] width 14 height 12
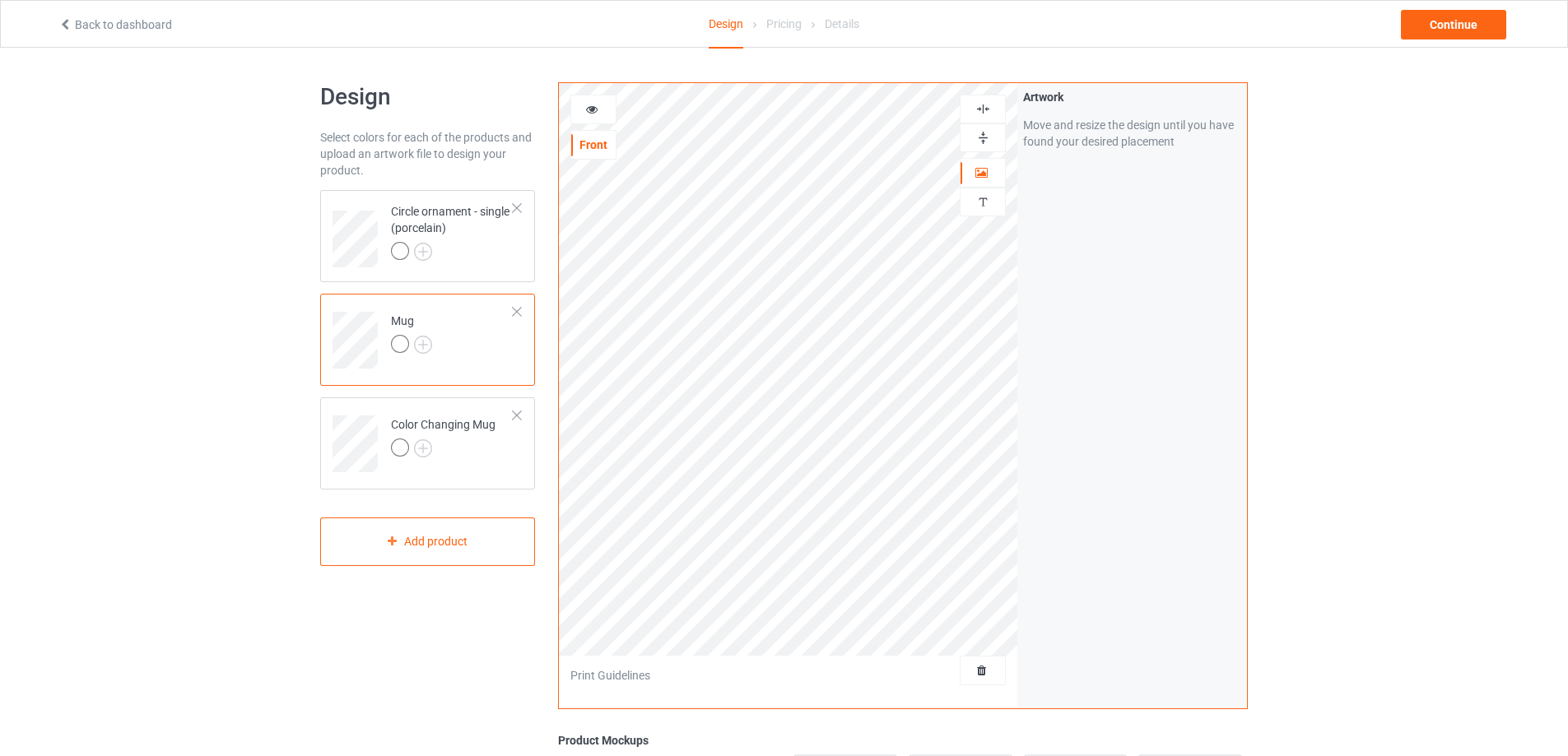
click at [593, 110] on icon at bounding box center [592, 107] width 14 height 12
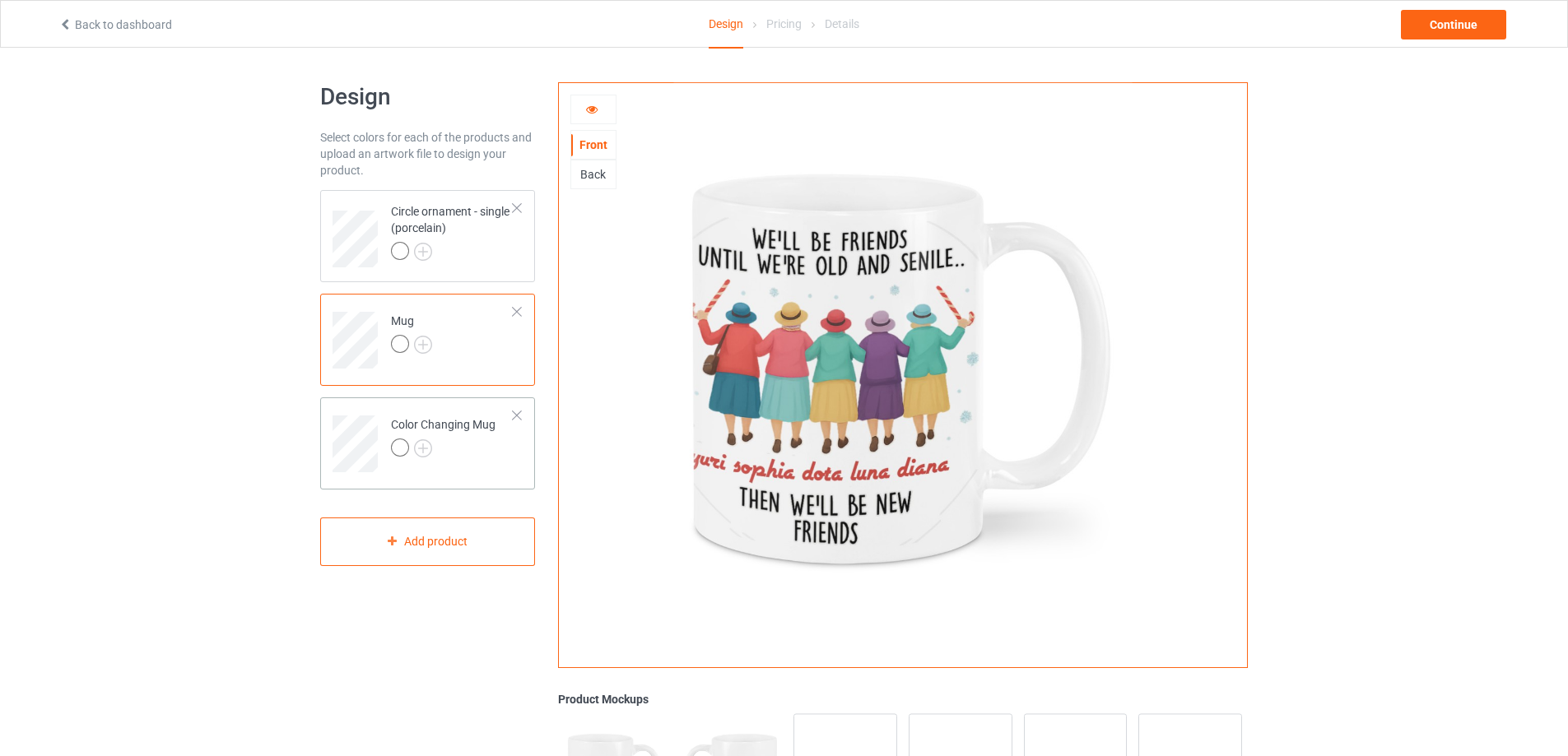
click at [482, 434] on div "Color Changing Mug" at bounding box center [442, 435] width 105 height 39
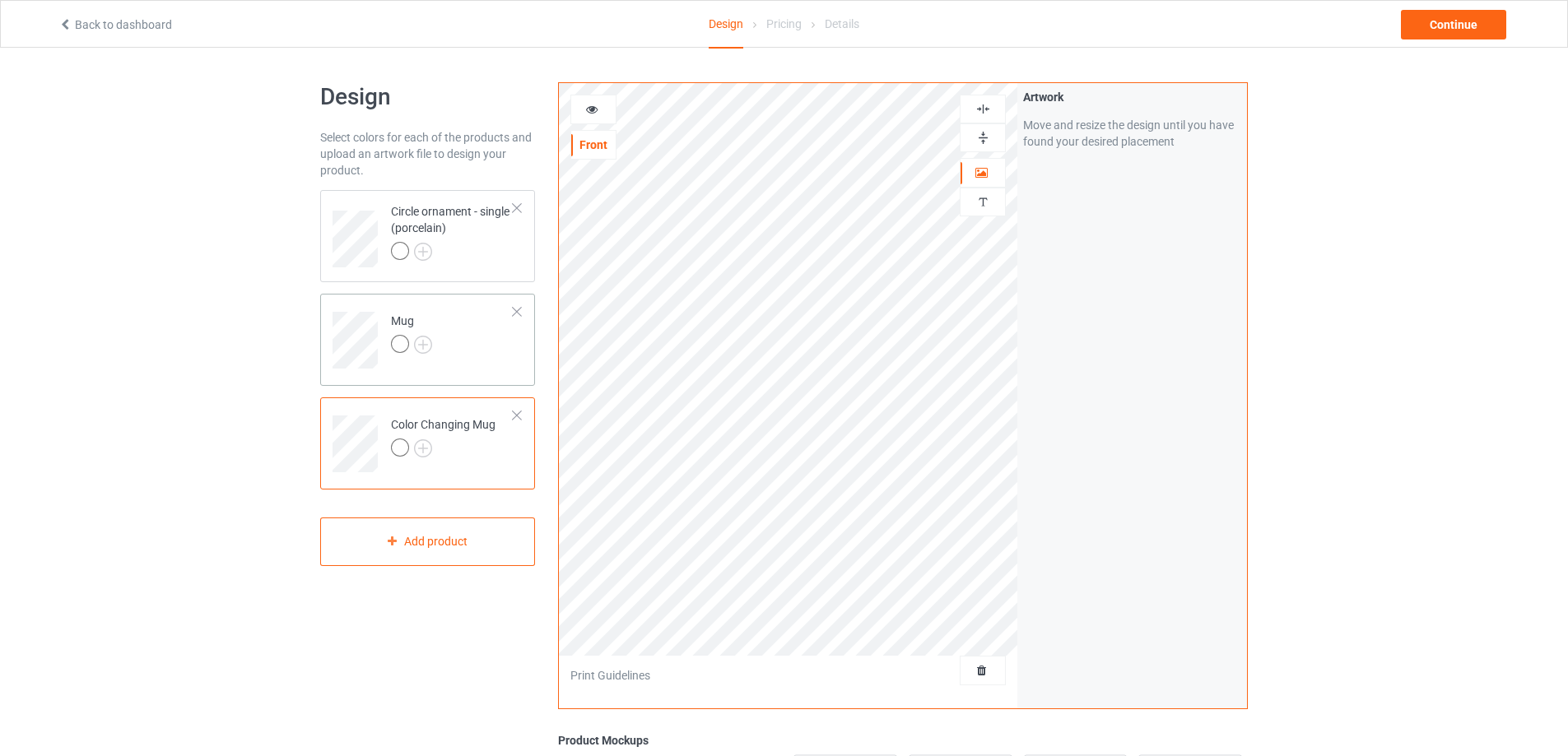
click at [515, 307] on div at bounding box center [517, 312] width 12 height 12
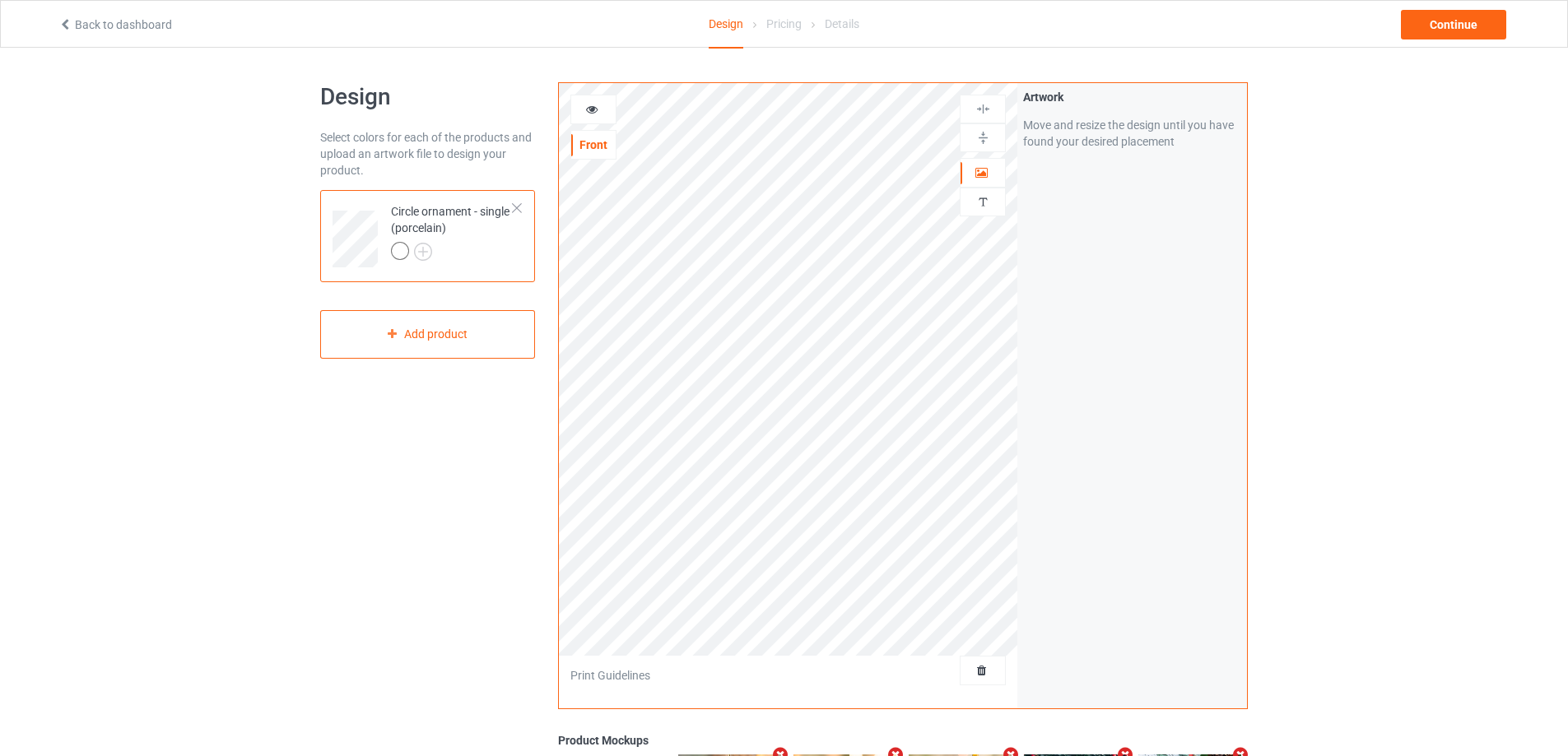
click at [596, 110] on icon at bounding box center [592, 107] width 14 height 12
